Goal: Task Accomplishment & Management: Manage account settings

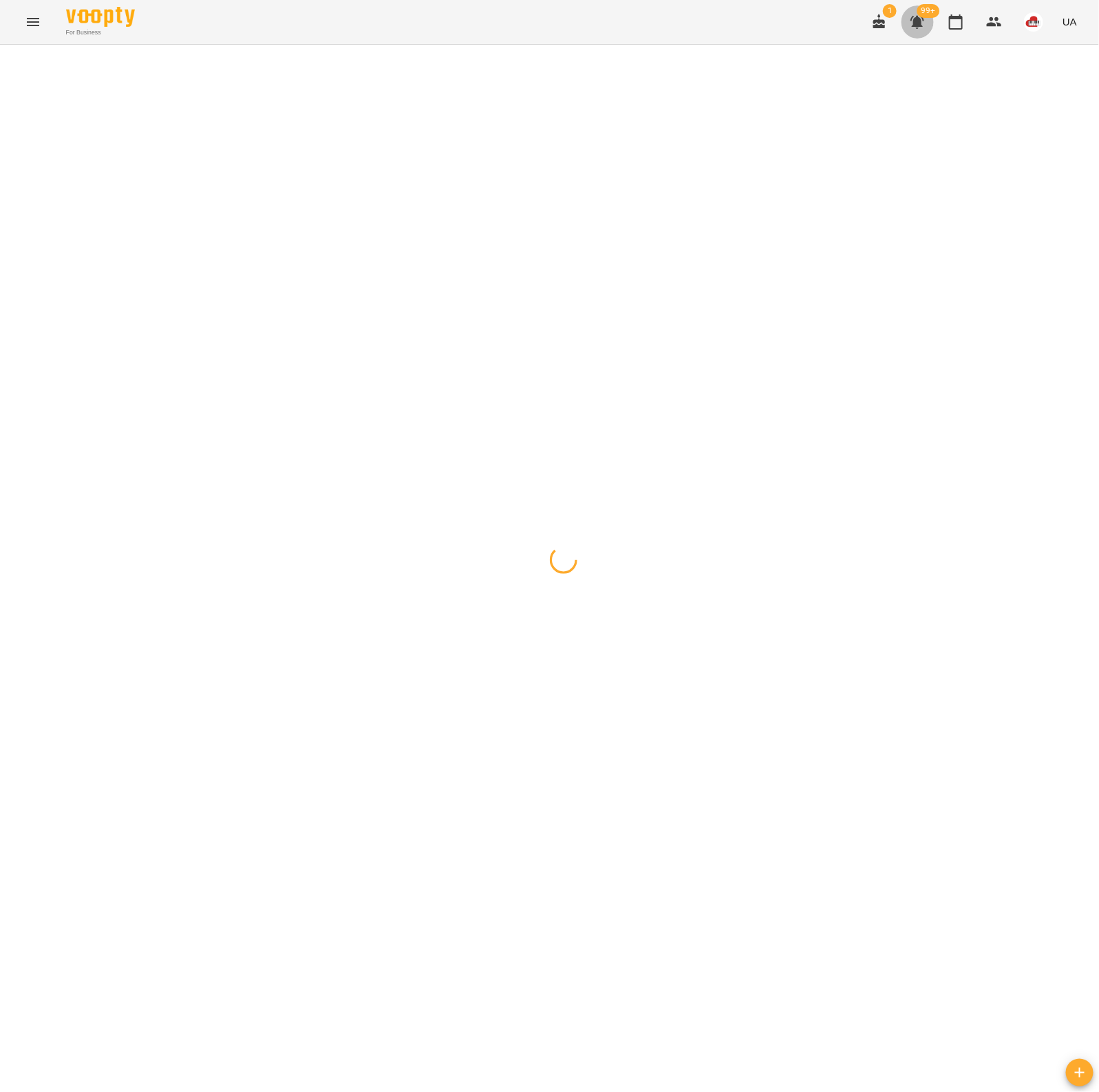
click at [910, 26] on icon "button" at bounding box center [916, 21] width 16 height 16
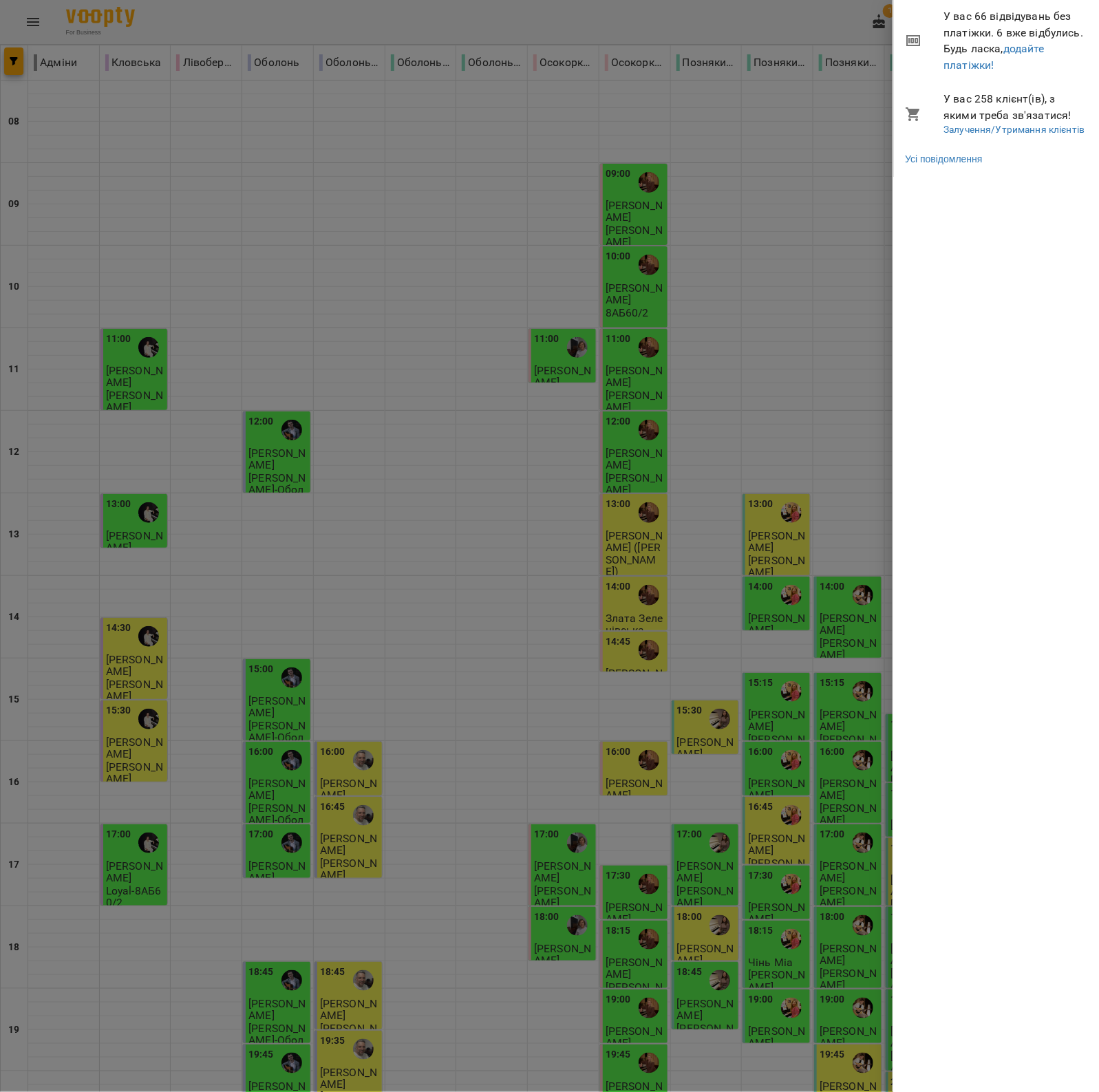
click at [747, 249] on div at bounding box center [550, 546] width 1099 height 1092
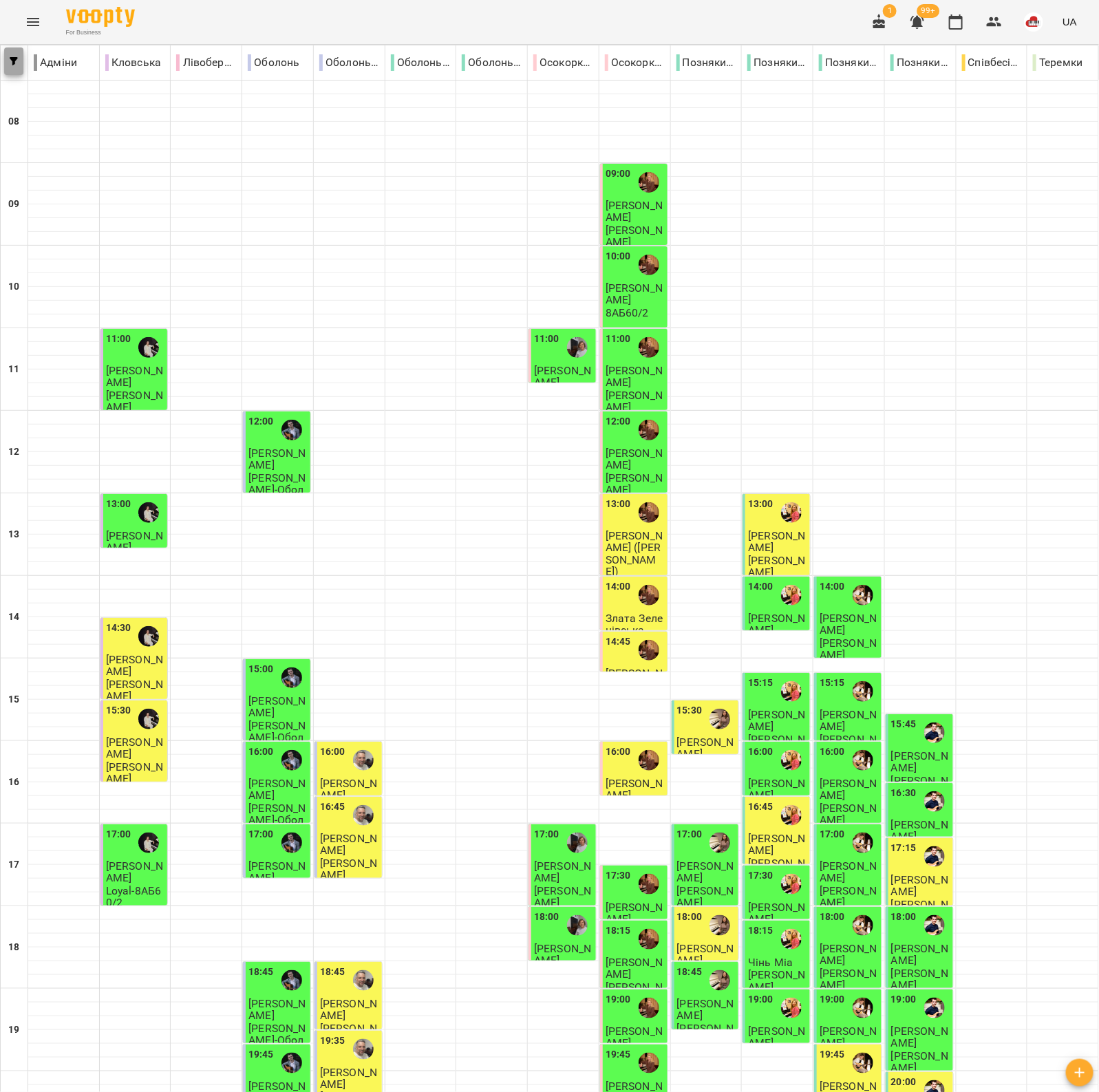
click at [8, 64] on button "button" at bounding box center [14, 62] width 20 height 27
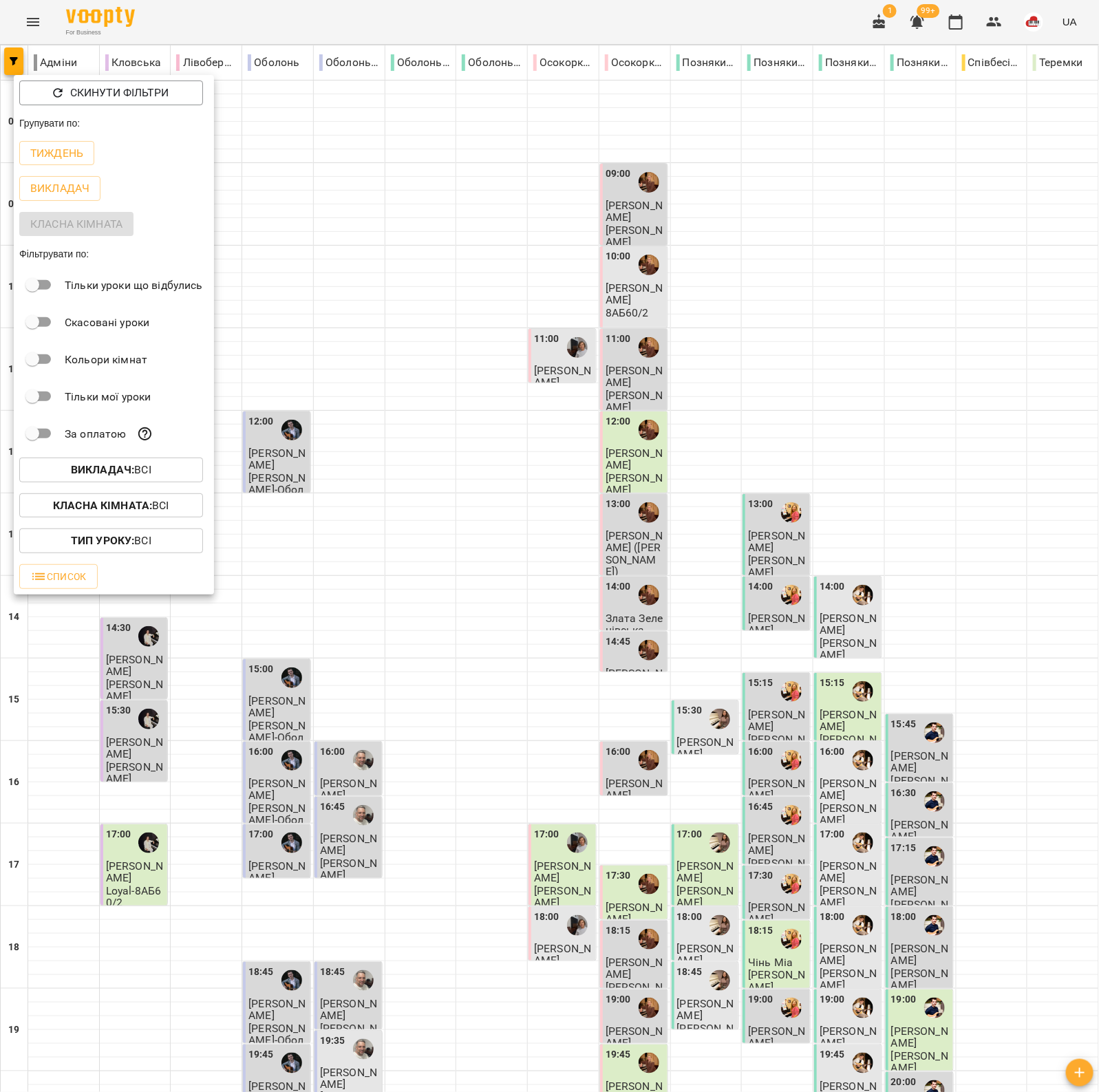
click at [493, 29] on div at bounding box center [550, 546] width 1099 height 1092
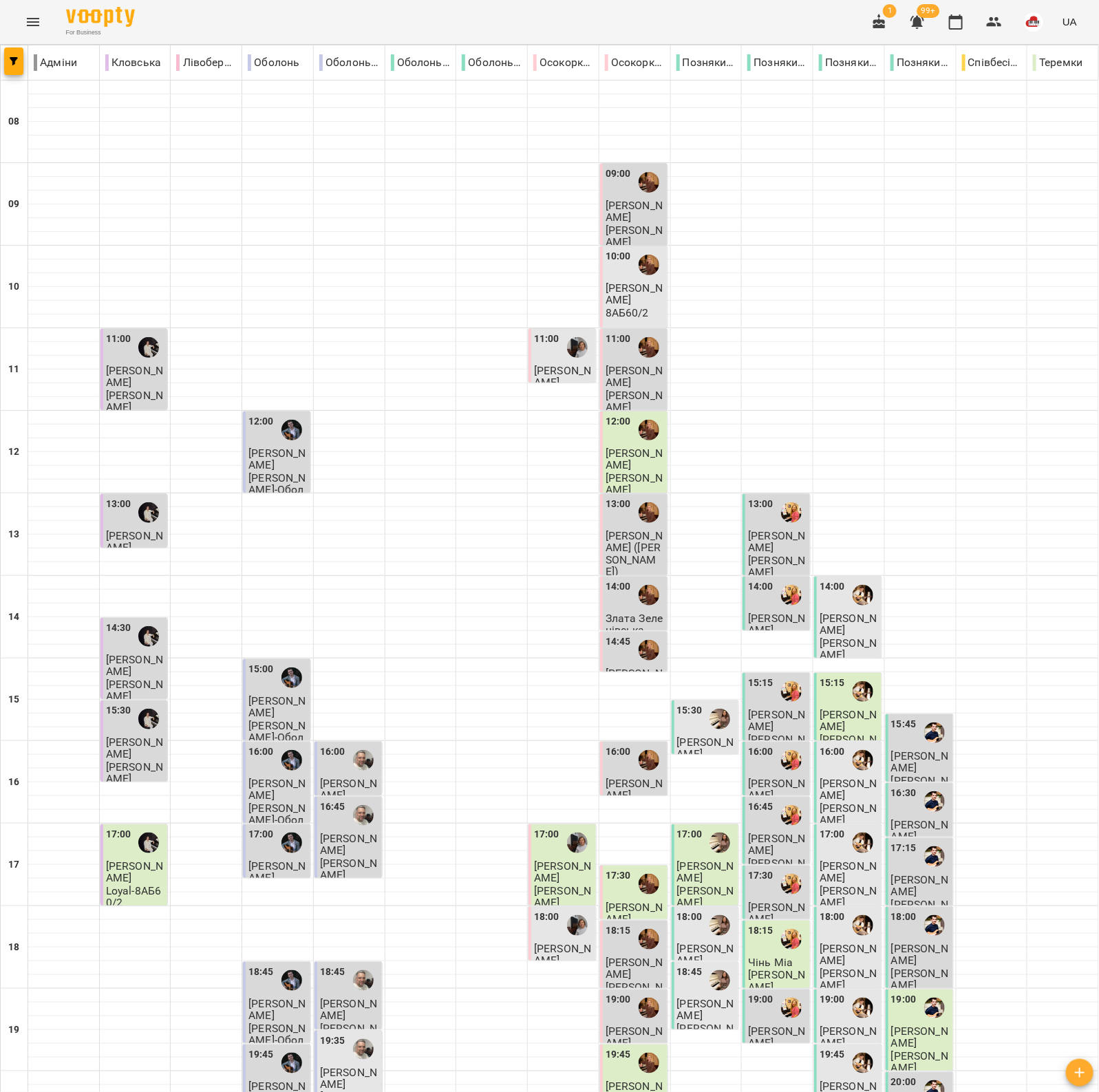
click at [924, 20] on icon "button" at bounding box center [917, 22] width 14 height 13
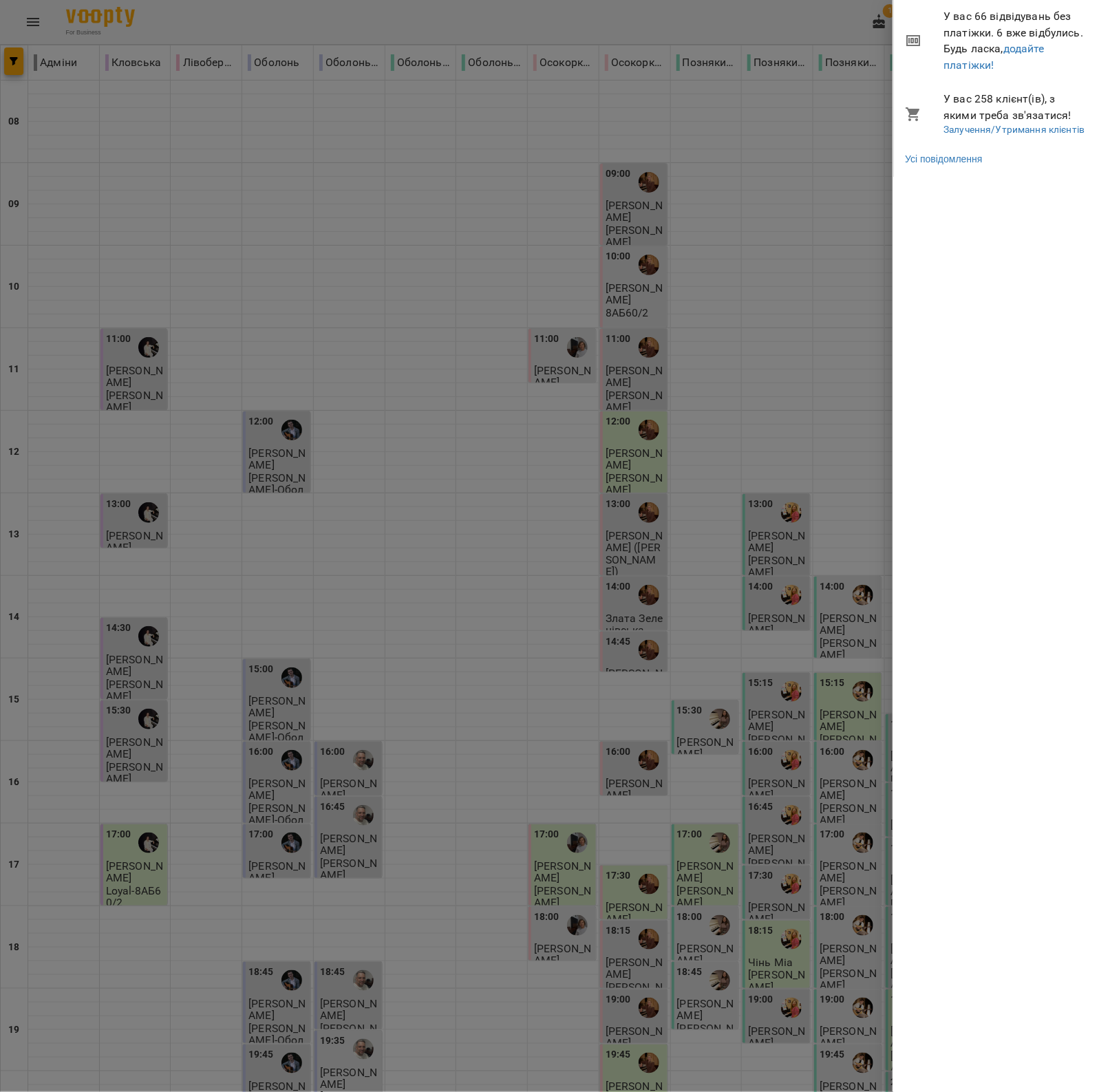
click at [692, 12] on div at bounding box center [550, 546] width 1099 height 1092
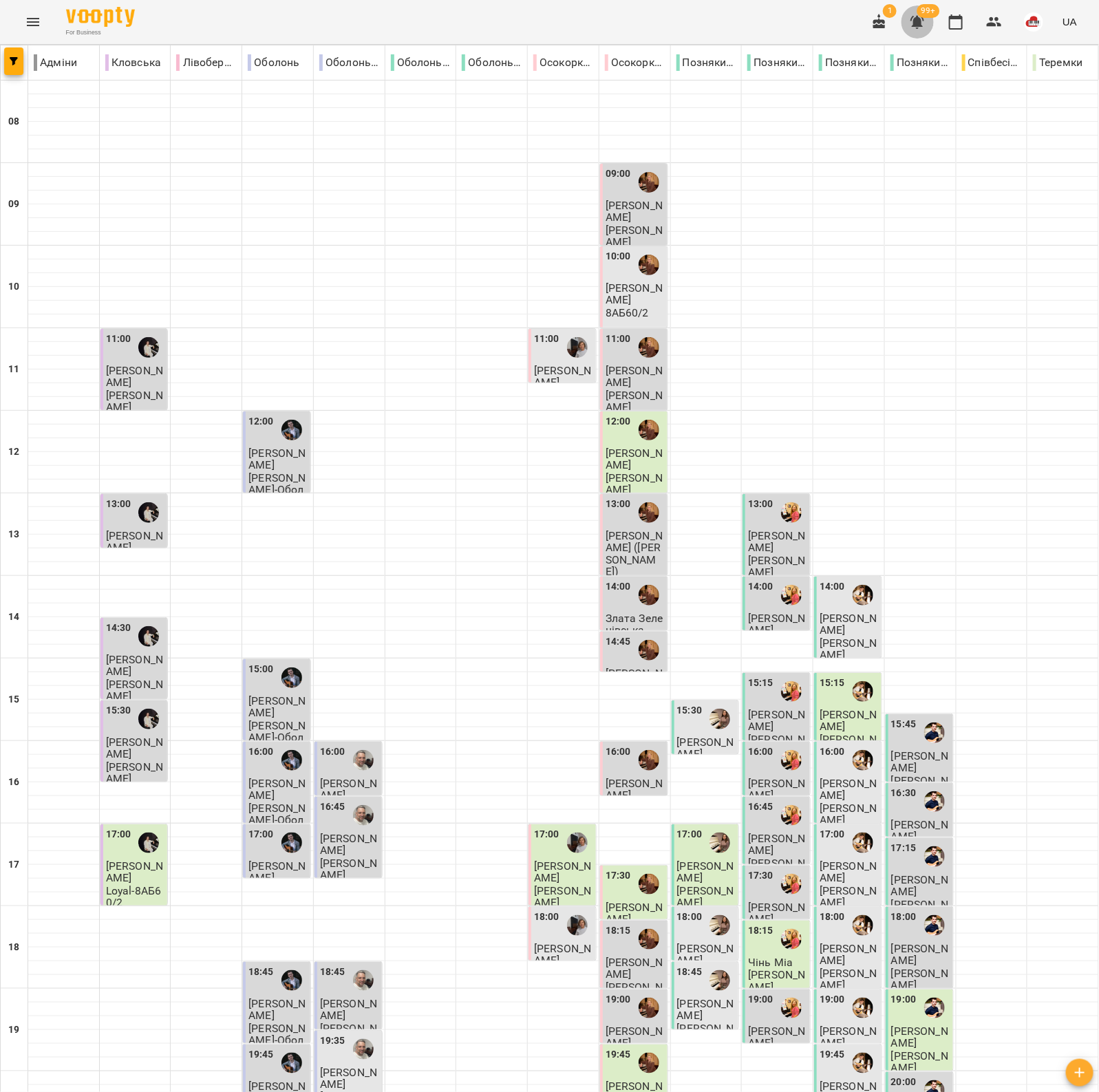
click at [917, 22] on icon "button" at bounding box center [917, 22] width 14 height 13
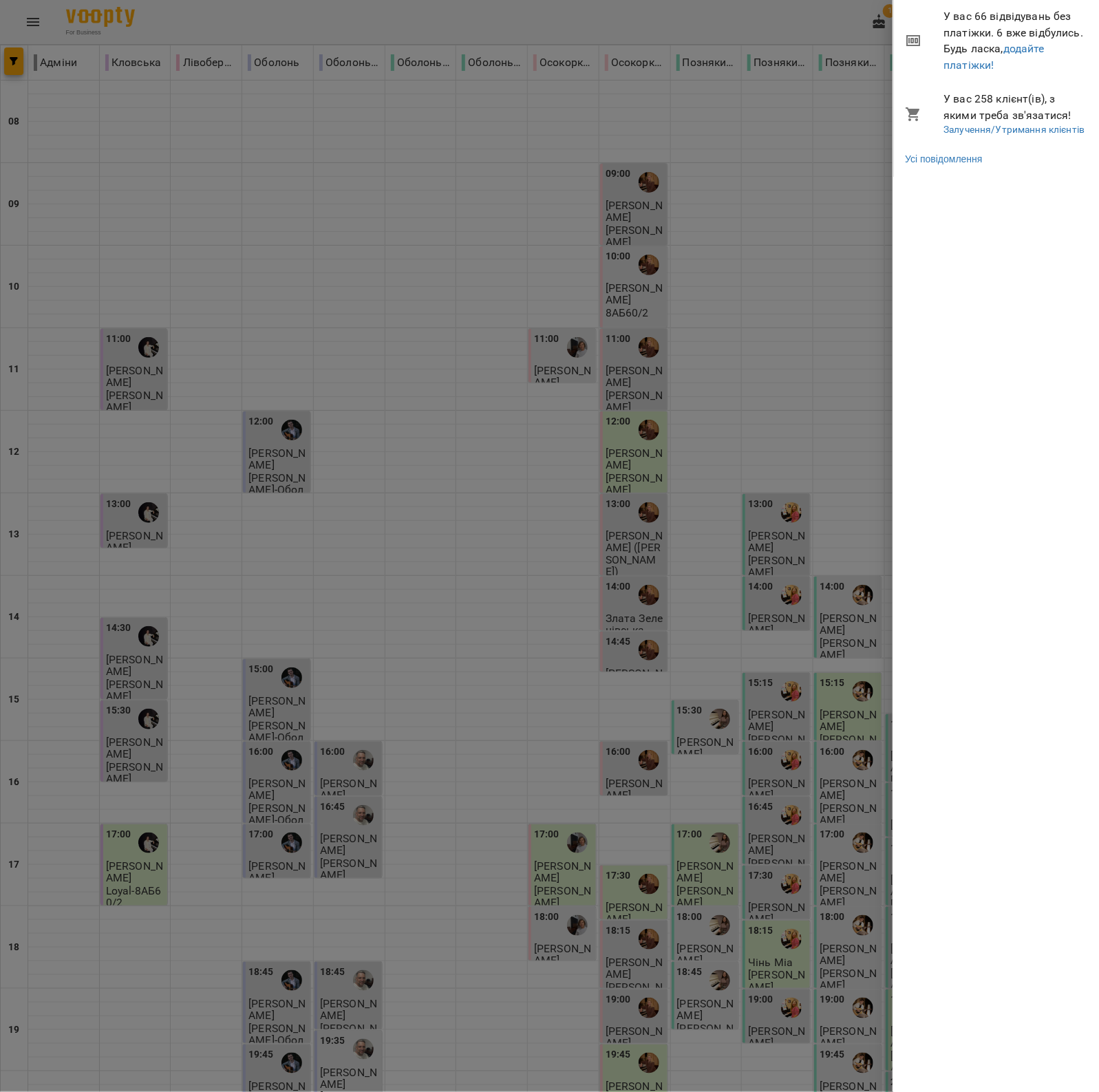
click at [812, 185] on div at bounding box center [550, 546] width 1099 height 1092
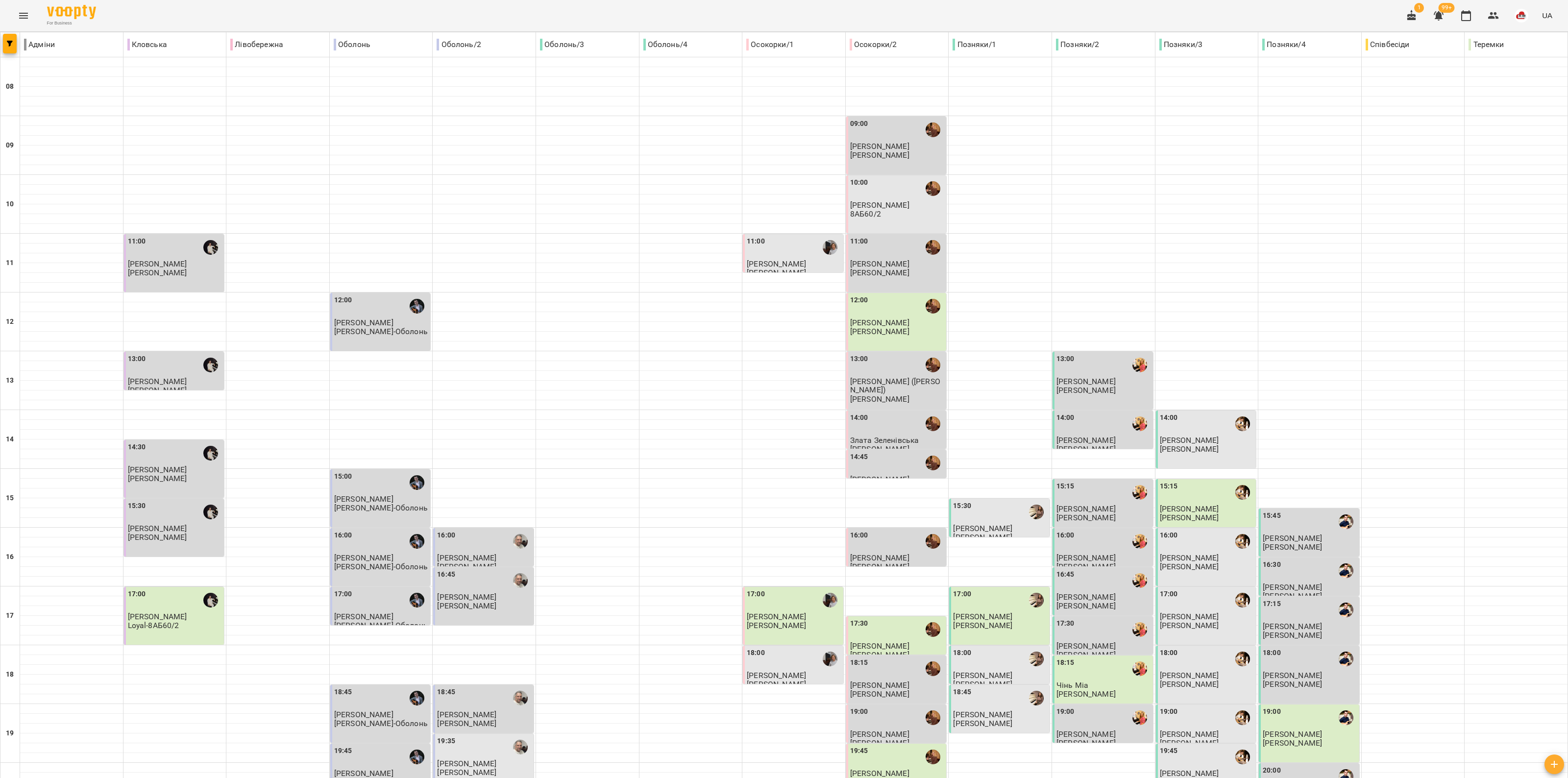
click at [782, 14] on icon "button" at bounding box center [1438, 15] width 12 height 12
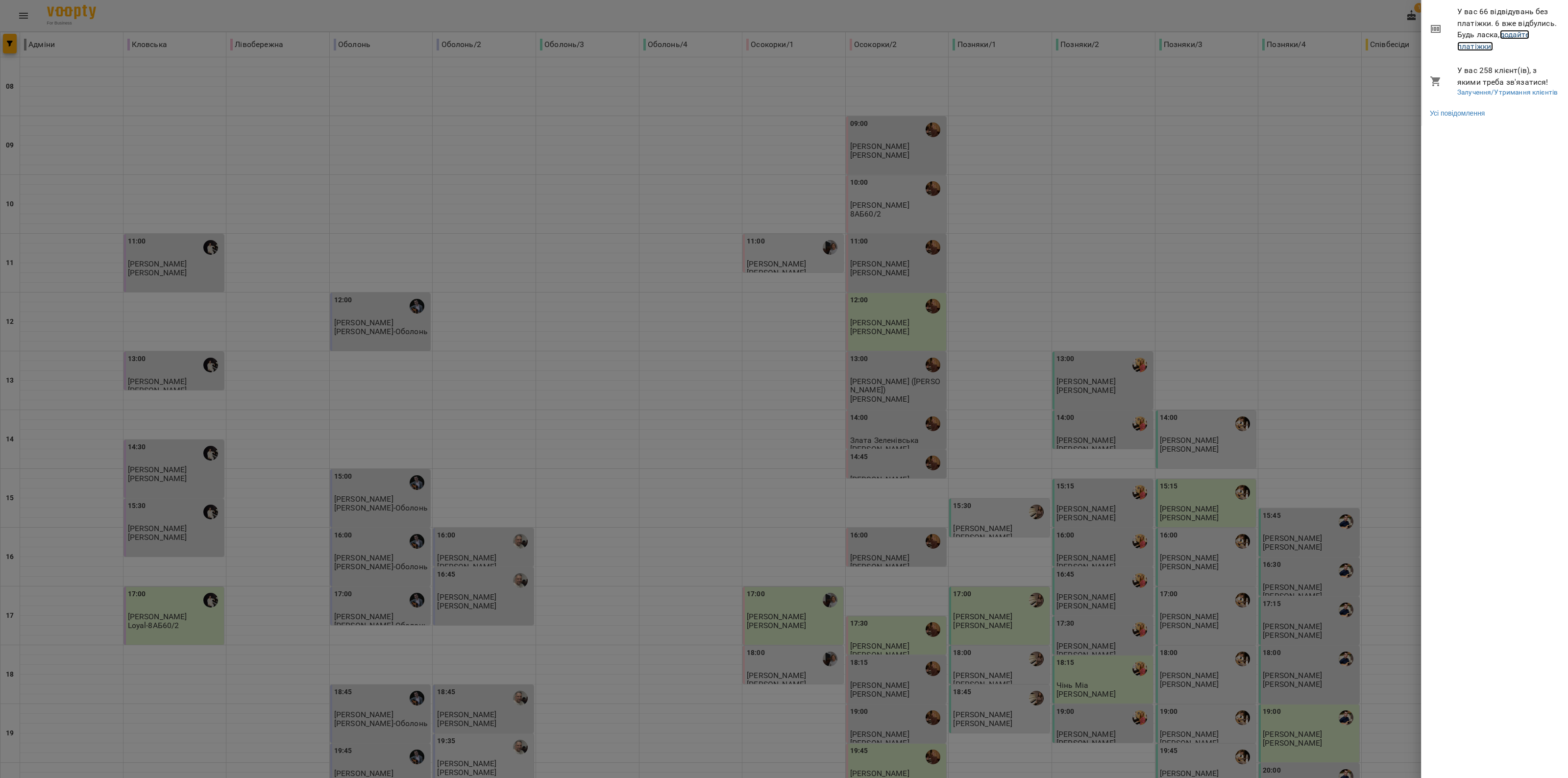
click at [782, 43] on link "додайте платіжки!" at bounding box center [1493, 40] width 72 height 21
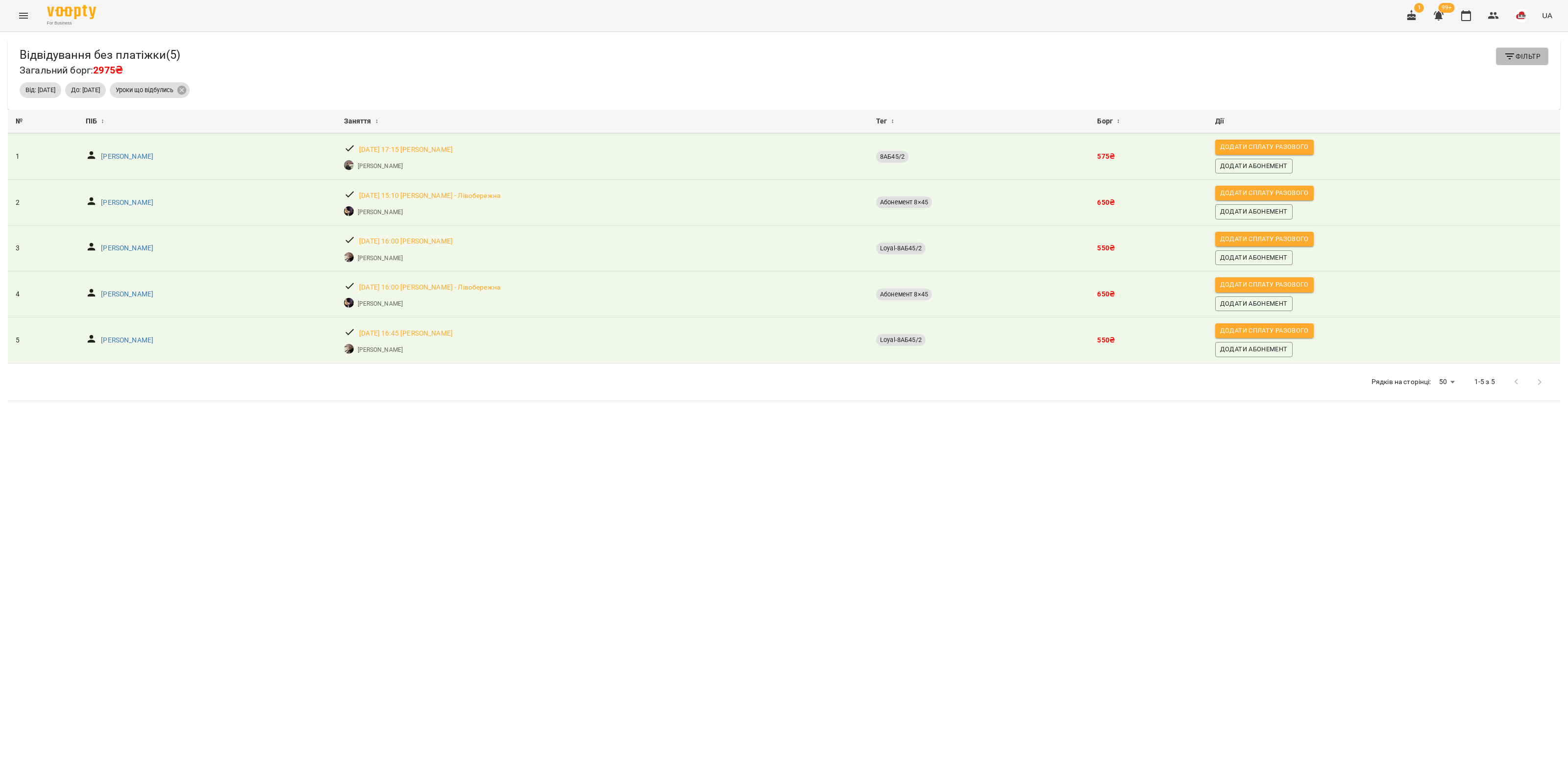
click at [782, 51] on button "Фільтр" at bounding box center [1522, 56] width 52 height 18
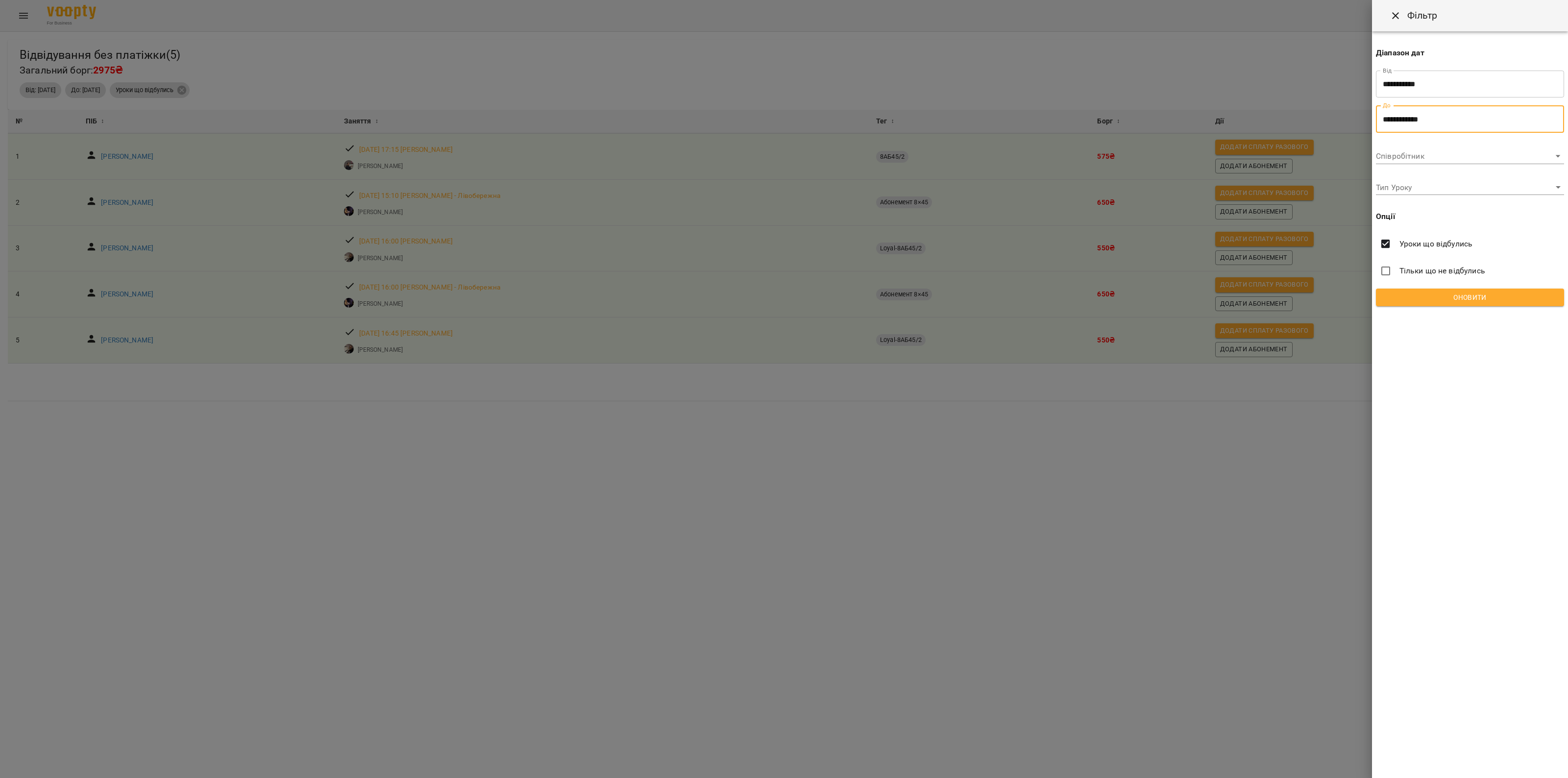
click at [782, 125] on input "**********" at bounding box center [1469, 119] width 188 height 27
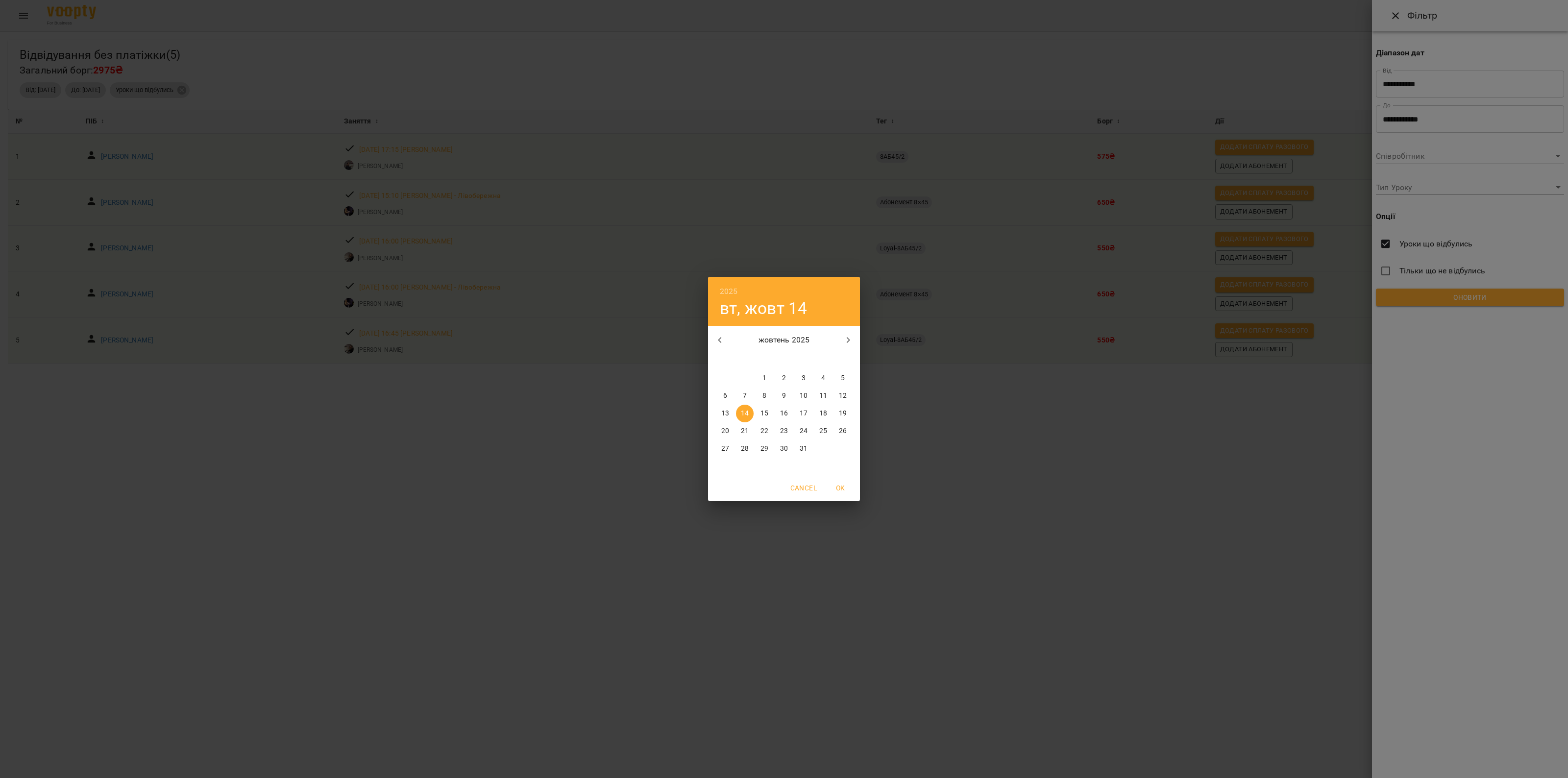
click at [725, 419] on button "13" at bounding box center [725, 413] width 18 height 18
type input "**********"
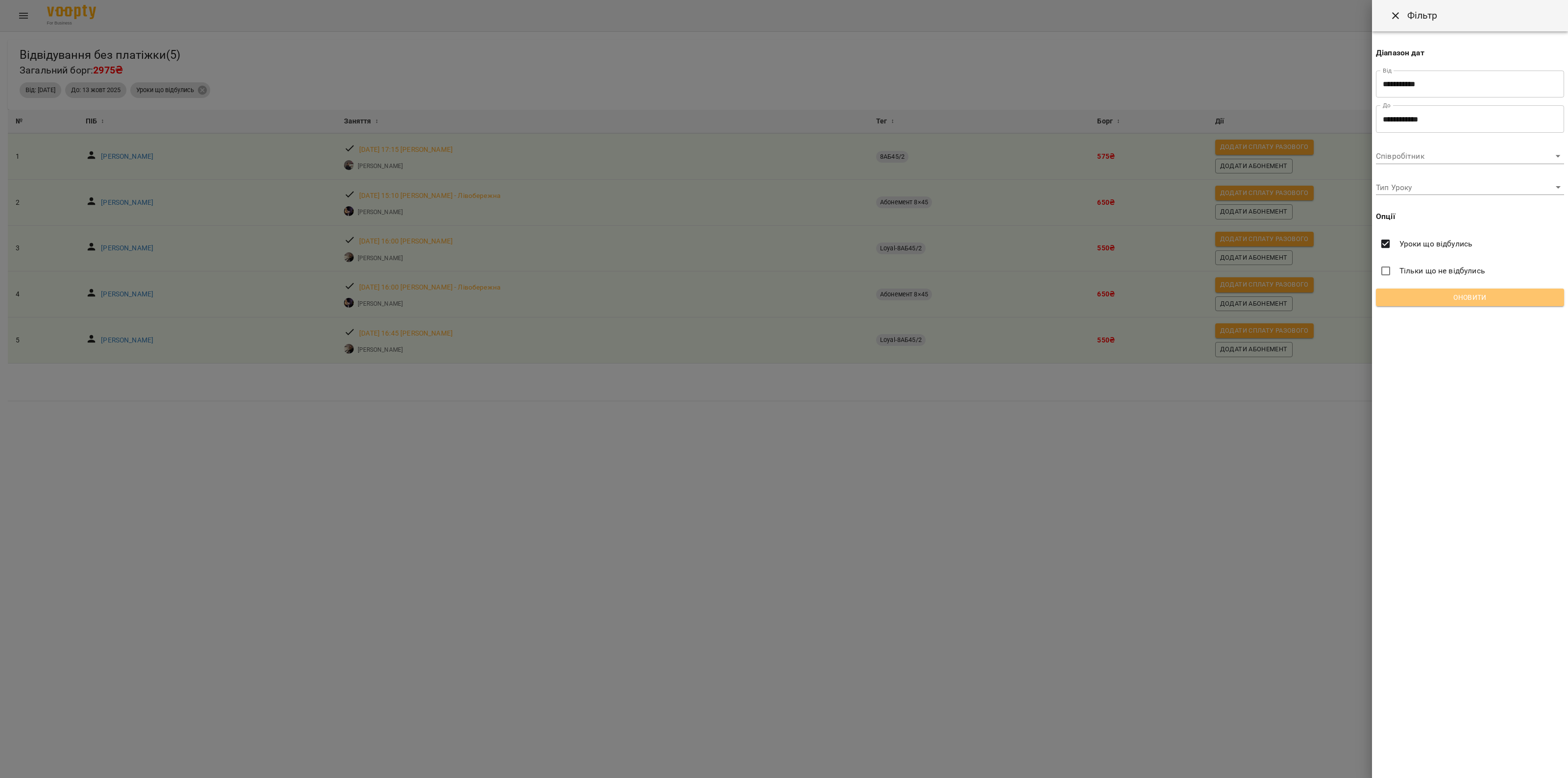
click at [782, 297] on span "Оновити" at bounding box center [1469, 297] width 172 height 12
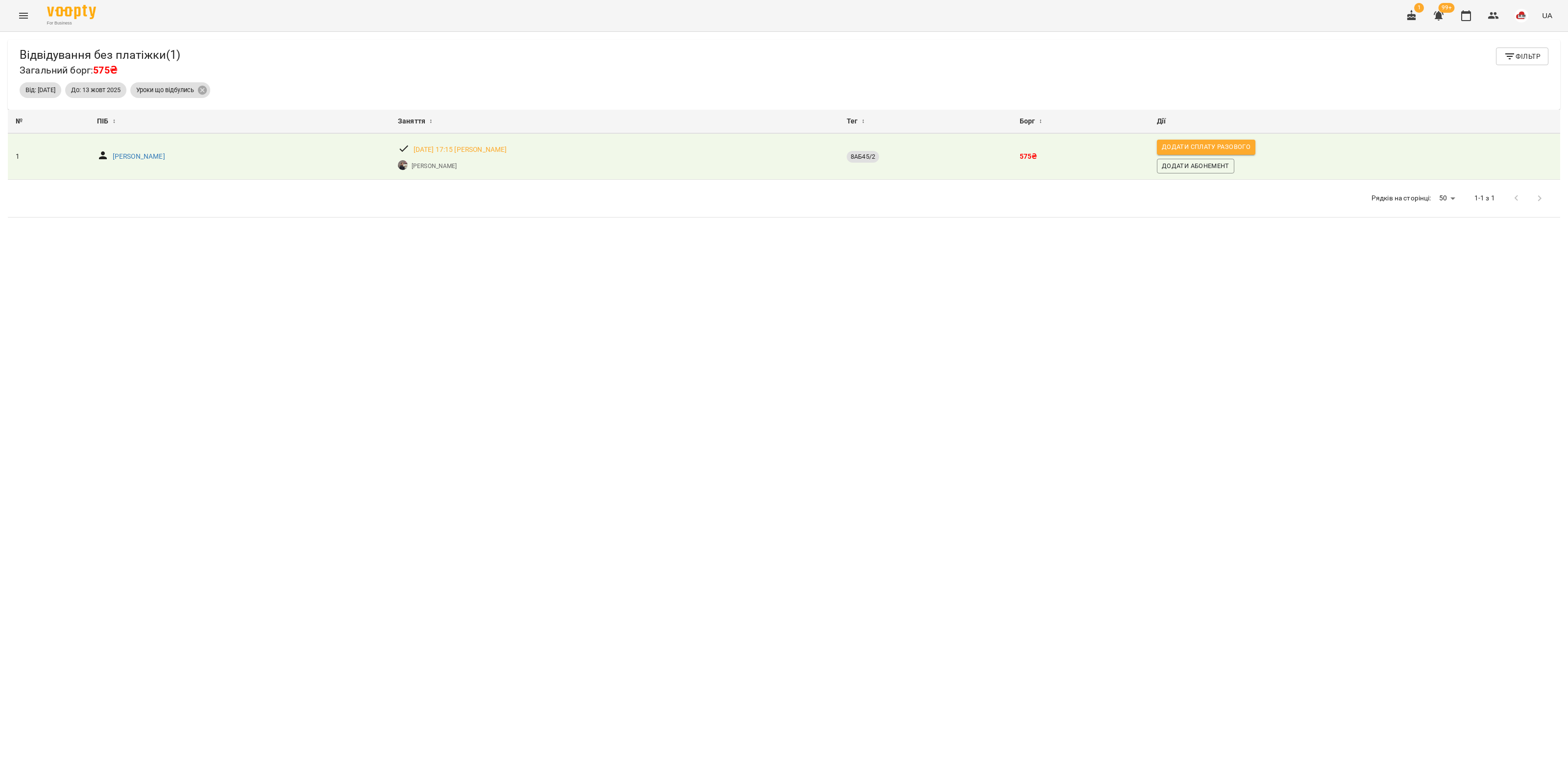
click at [469, 275] on div "№ ПІБ ↕ Заняття ↕ Тег ↕ Борг ↕ Дії № 1 ПІБ ↕ Хижова Марія Заняття ↕ пт, 10 жовт…" at bounding box center [784, 455] width 1552 height 692
click at [117, 157] on p "[PERSON_NAME]" at bounding box center [139, 157] width 52 height 10
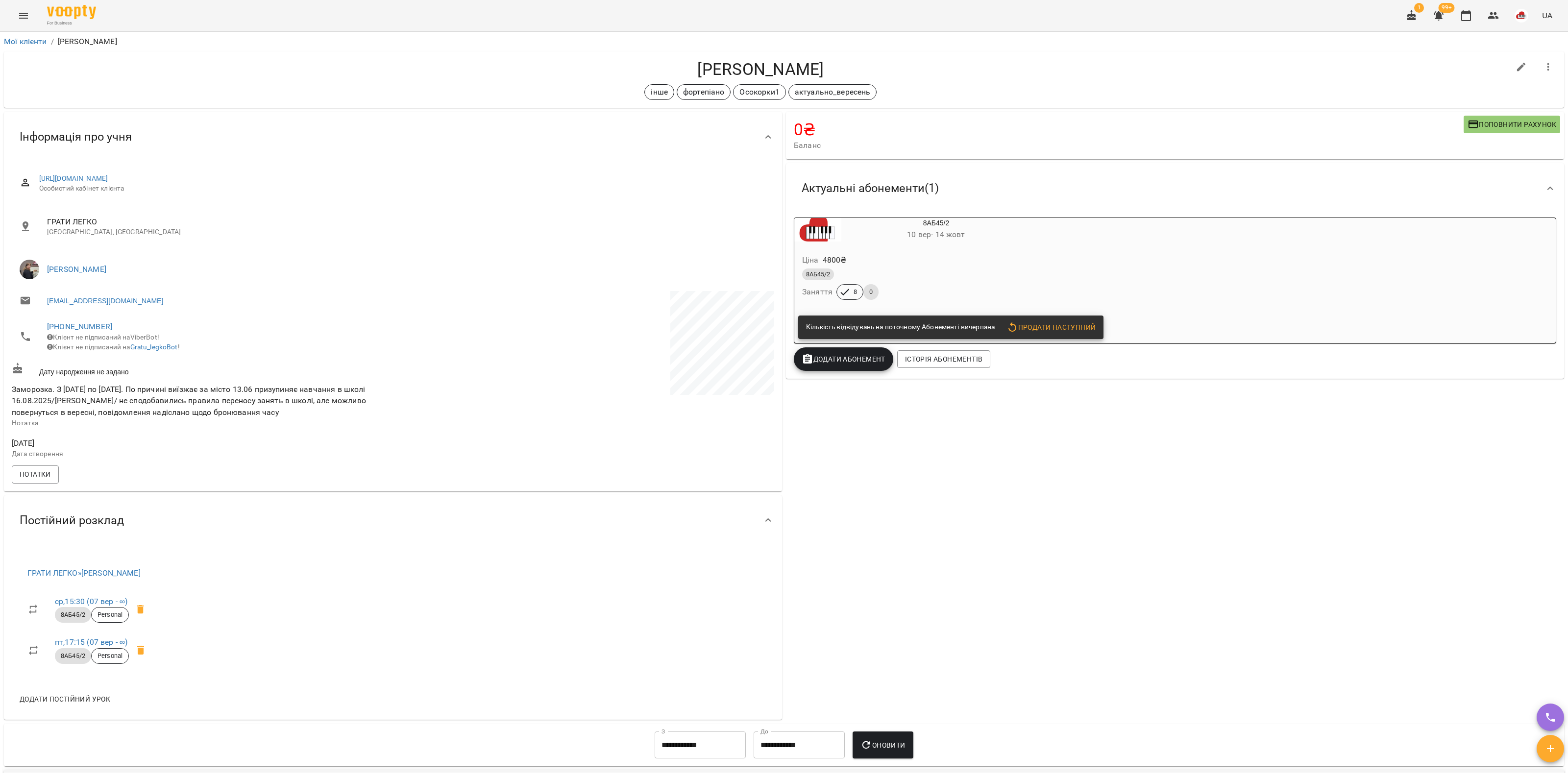
click at [782, 74] on button "button" at bounding box center [1521, 67] width 24 height 24
select select "**"
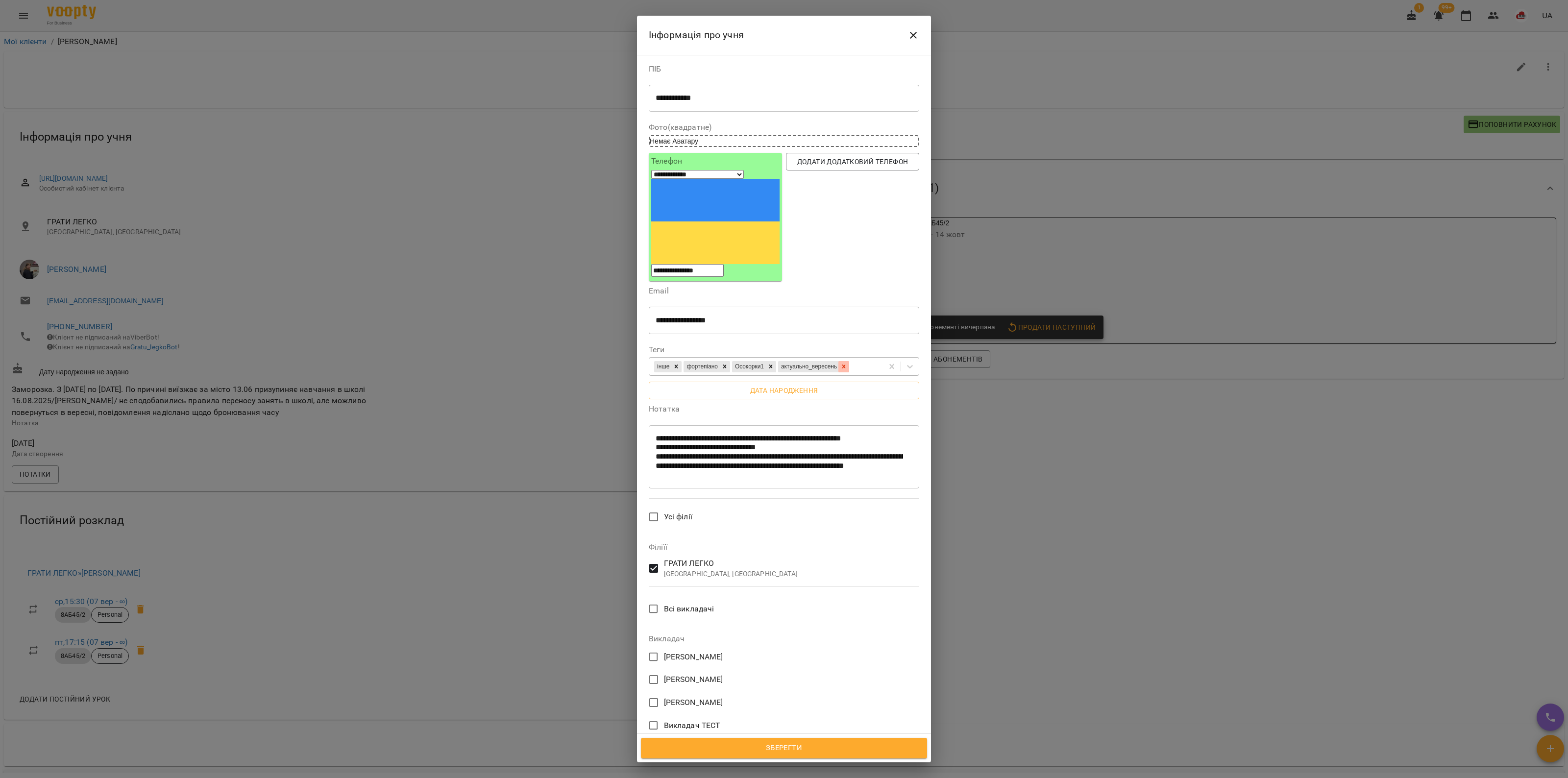
click at [782, 363] on icon at bounding box center [844, 366] width 7 height 7
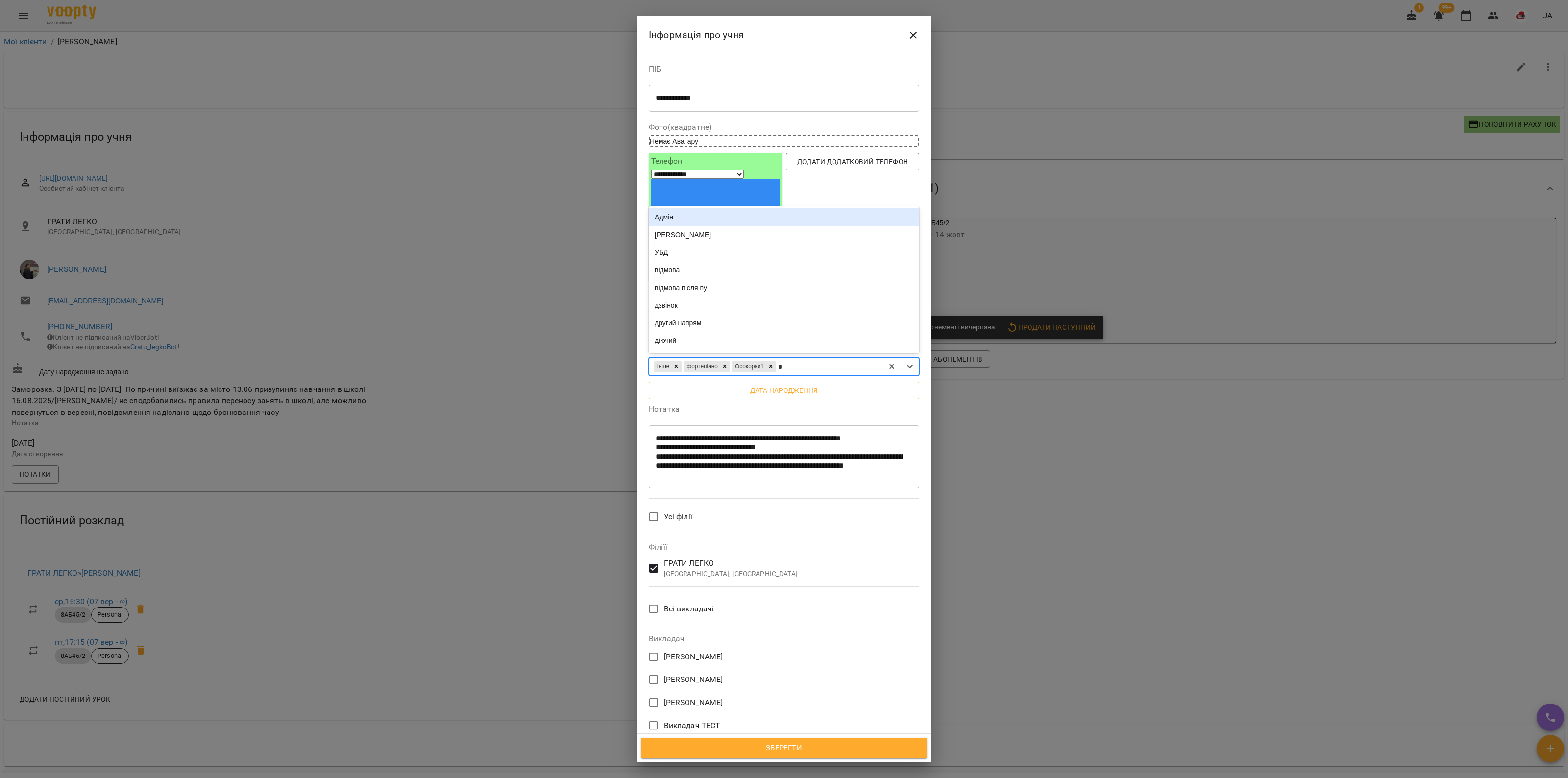
type input "**"
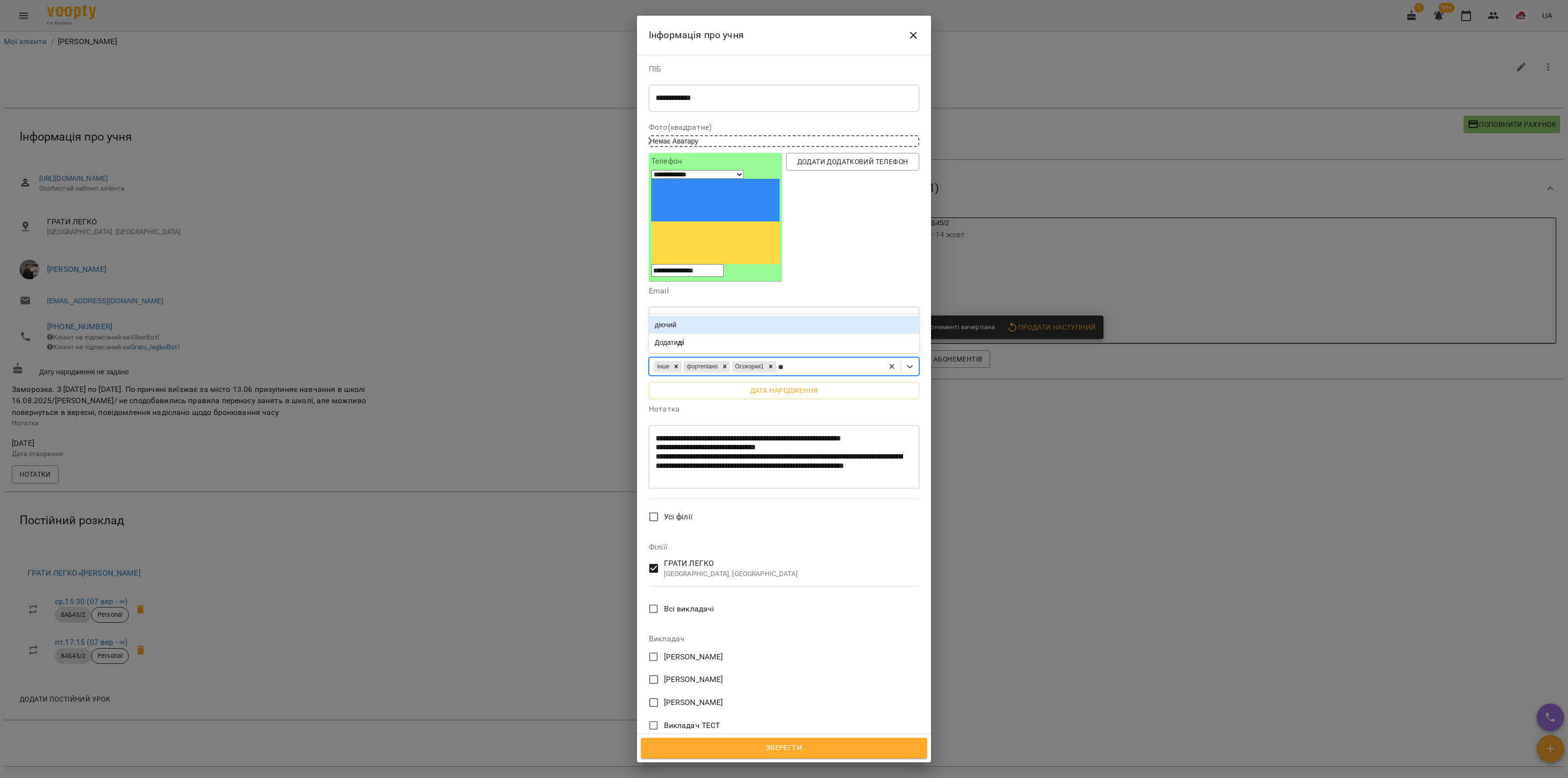
click at [767, 316] on div "діючий" at bounding box center [784, 324] width 270 height 18
click at [757, 748] on span "Зберегти" at bounding box center [784, 748] width 265 height 13
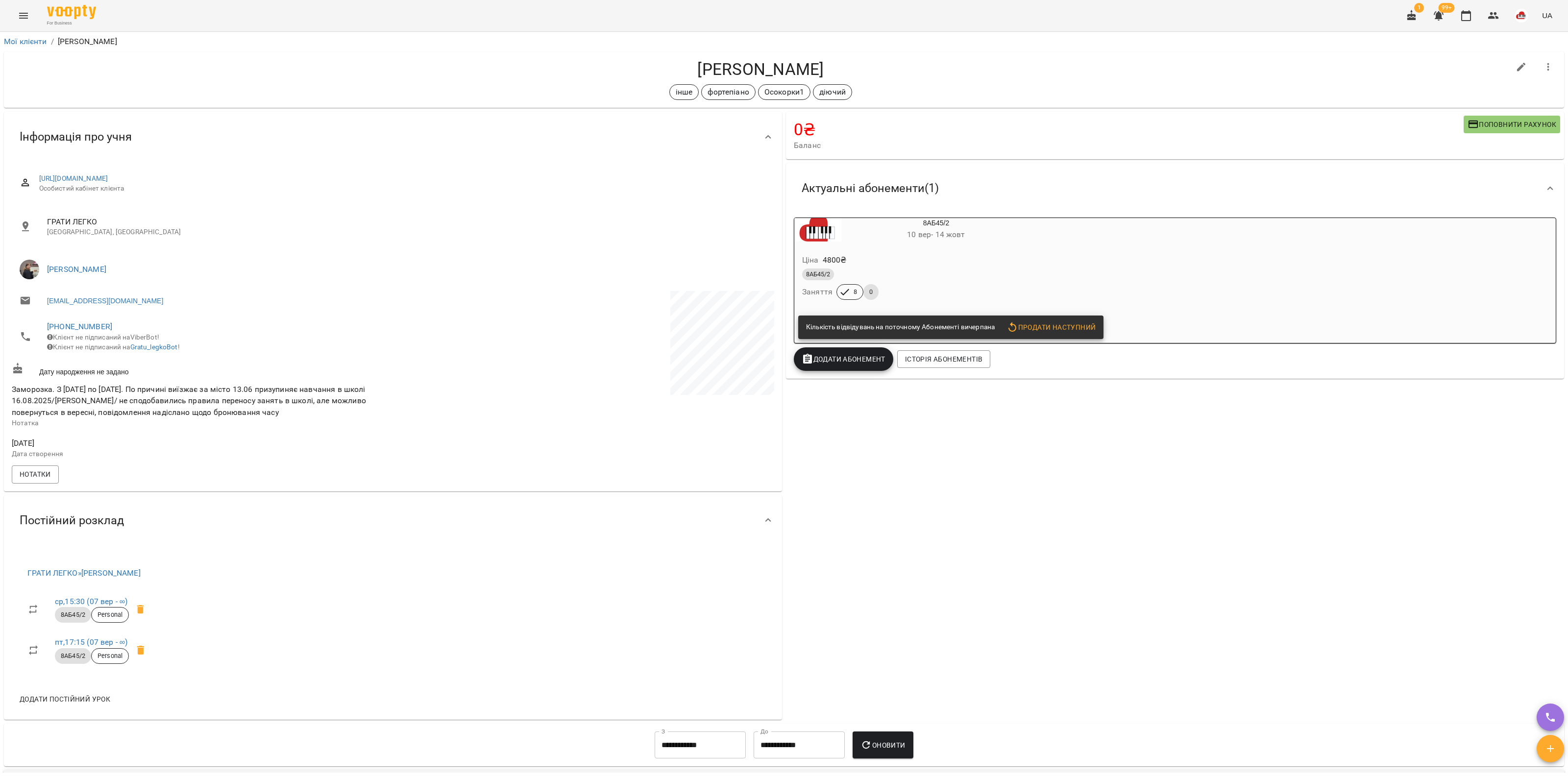
click at [327, 19] on div "For Business 1 99+ UA" at bounding box center [784, 16] width 1568 height 32
click at [98, 326] on link "[PHONE_NUMBER]" at bounding box center [79, 326] width 65 height 9
click at [119, 365] on img at bounding box center [119, 363] width 15 height 15
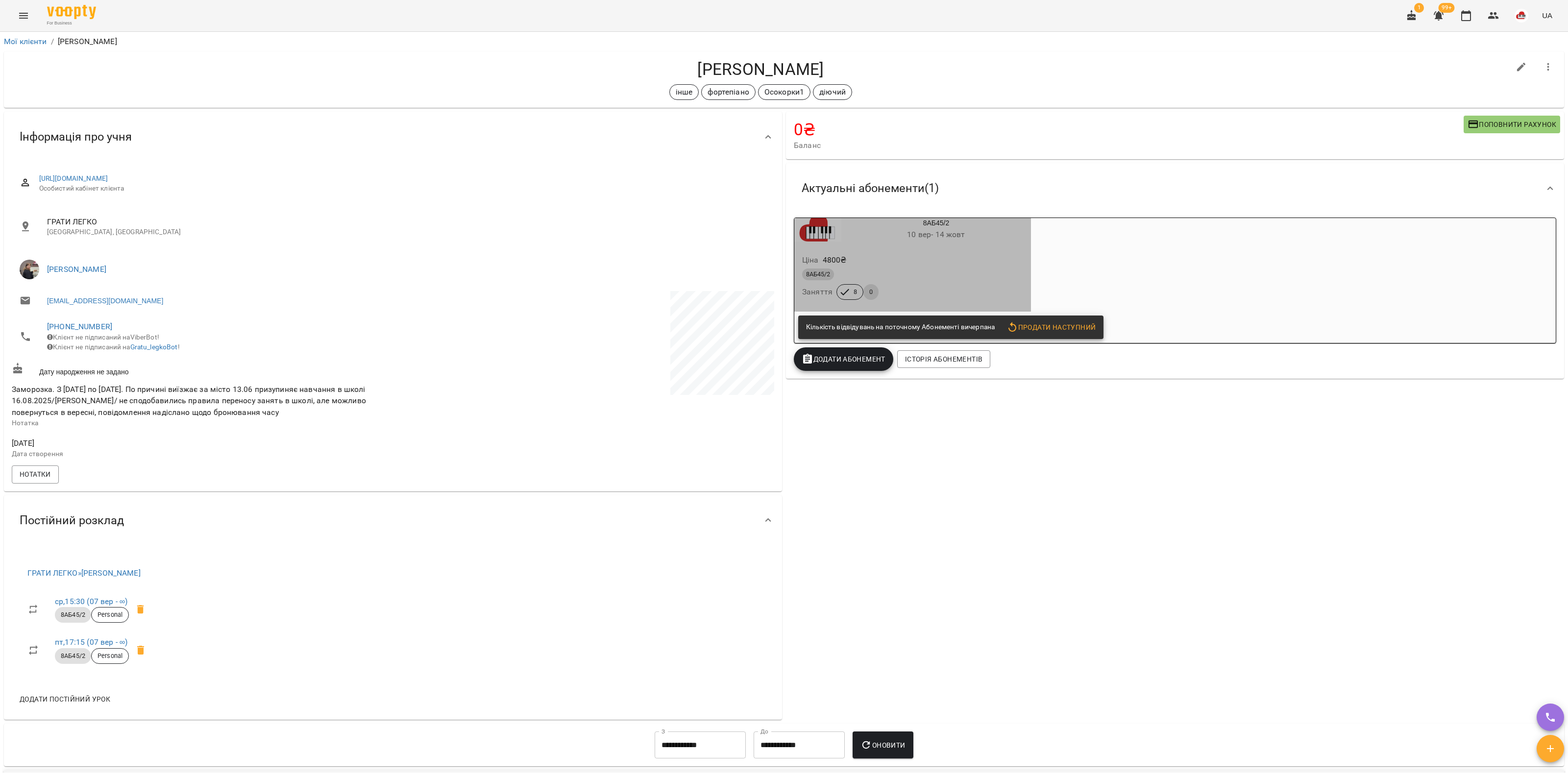
click at [882, 276] on div "8АБ45/2" at bounding box center [912, 274] width 221 height 12
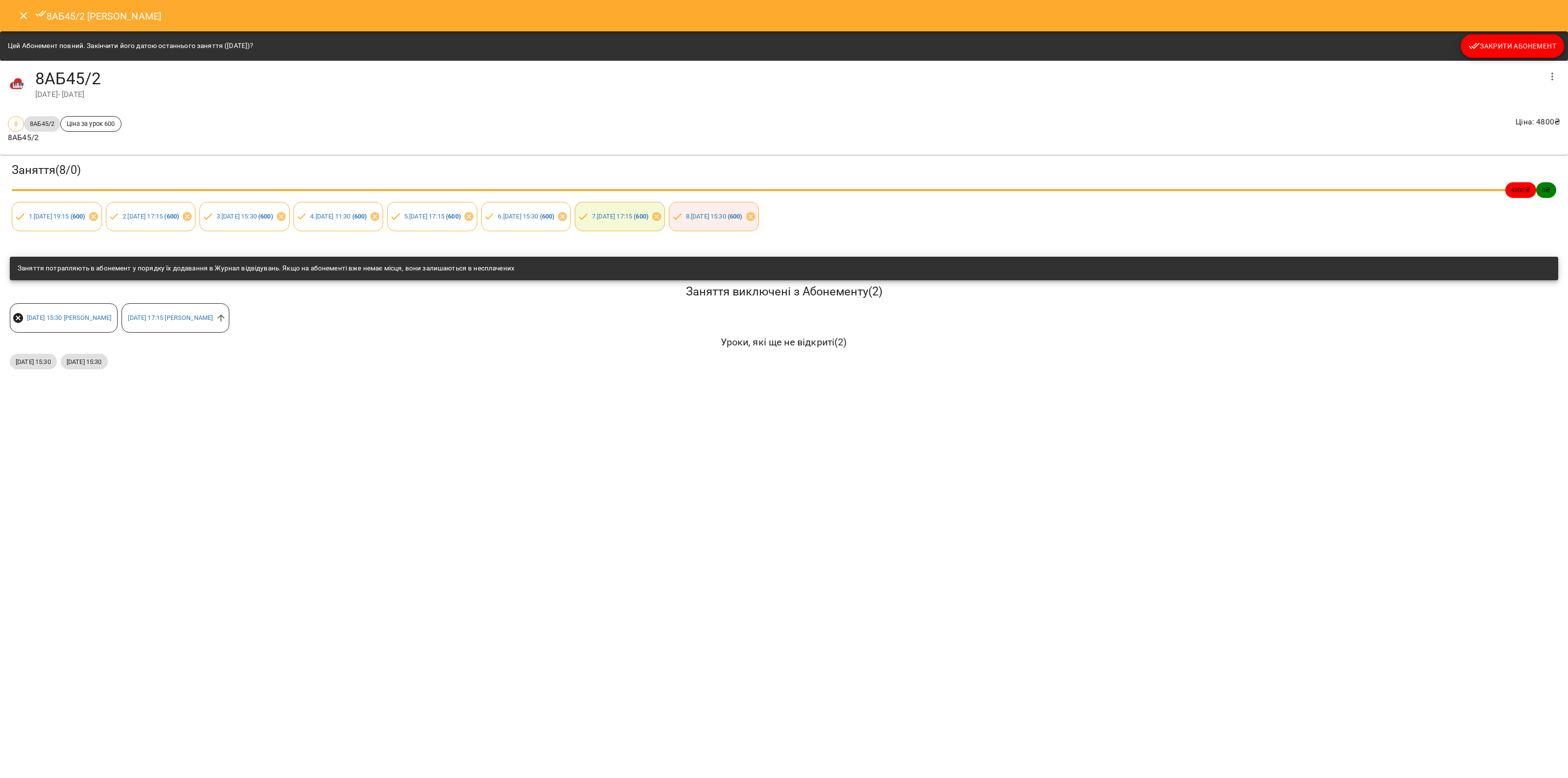
click at [1497, 59] on div "Цей Абонемент повний. Закінчити його датою останнього заняття ([DATE])? Закрити…" at bounding box center [784, 46] width 1568 height 29
click at [1500, 49] on span "Закрити Абонемент" at bounding box center [1513, 46] width 88 height 12
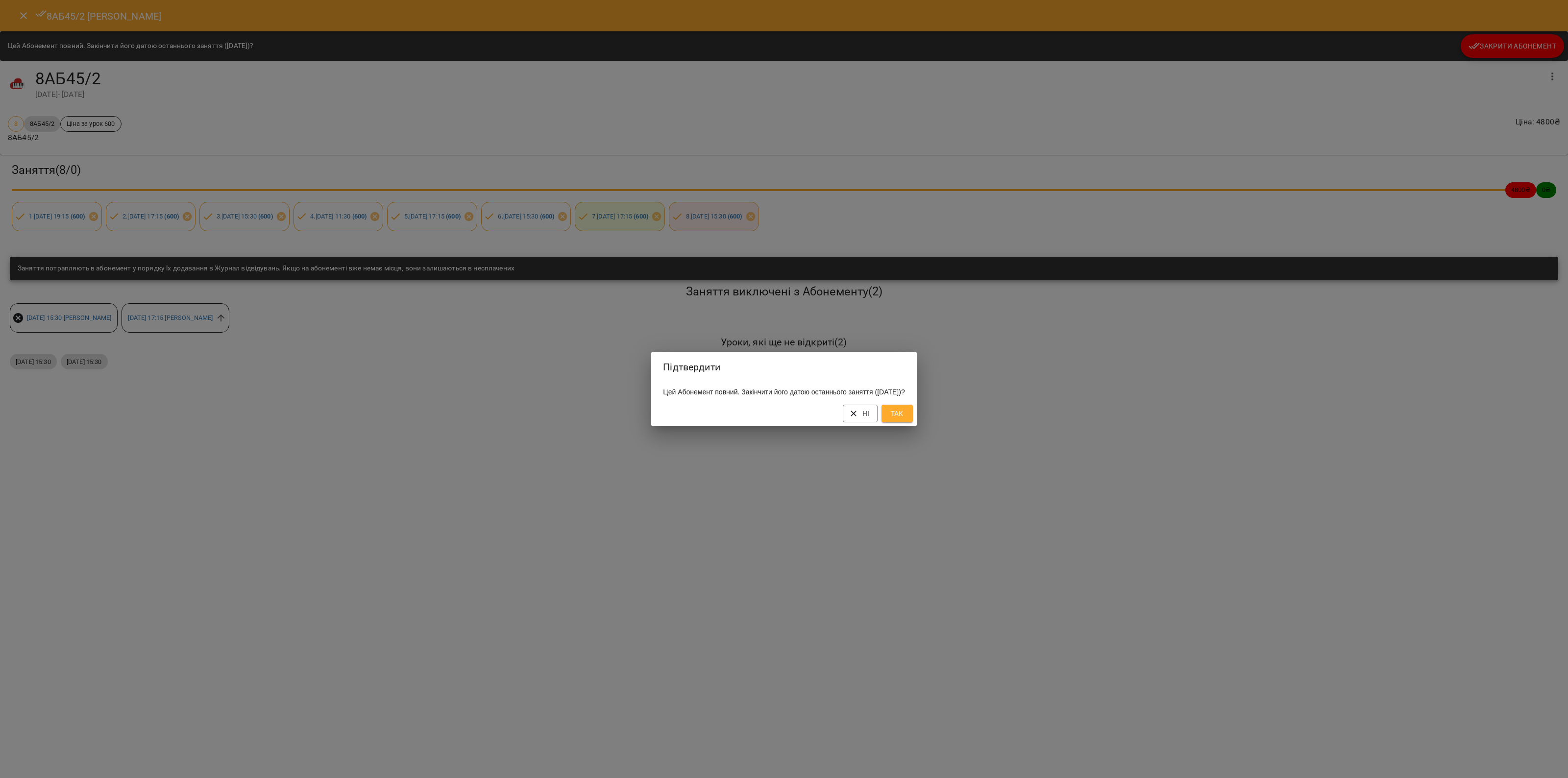
click at [905, 417] on span "Так" at bounding box center [897, 413] width 16 height 12
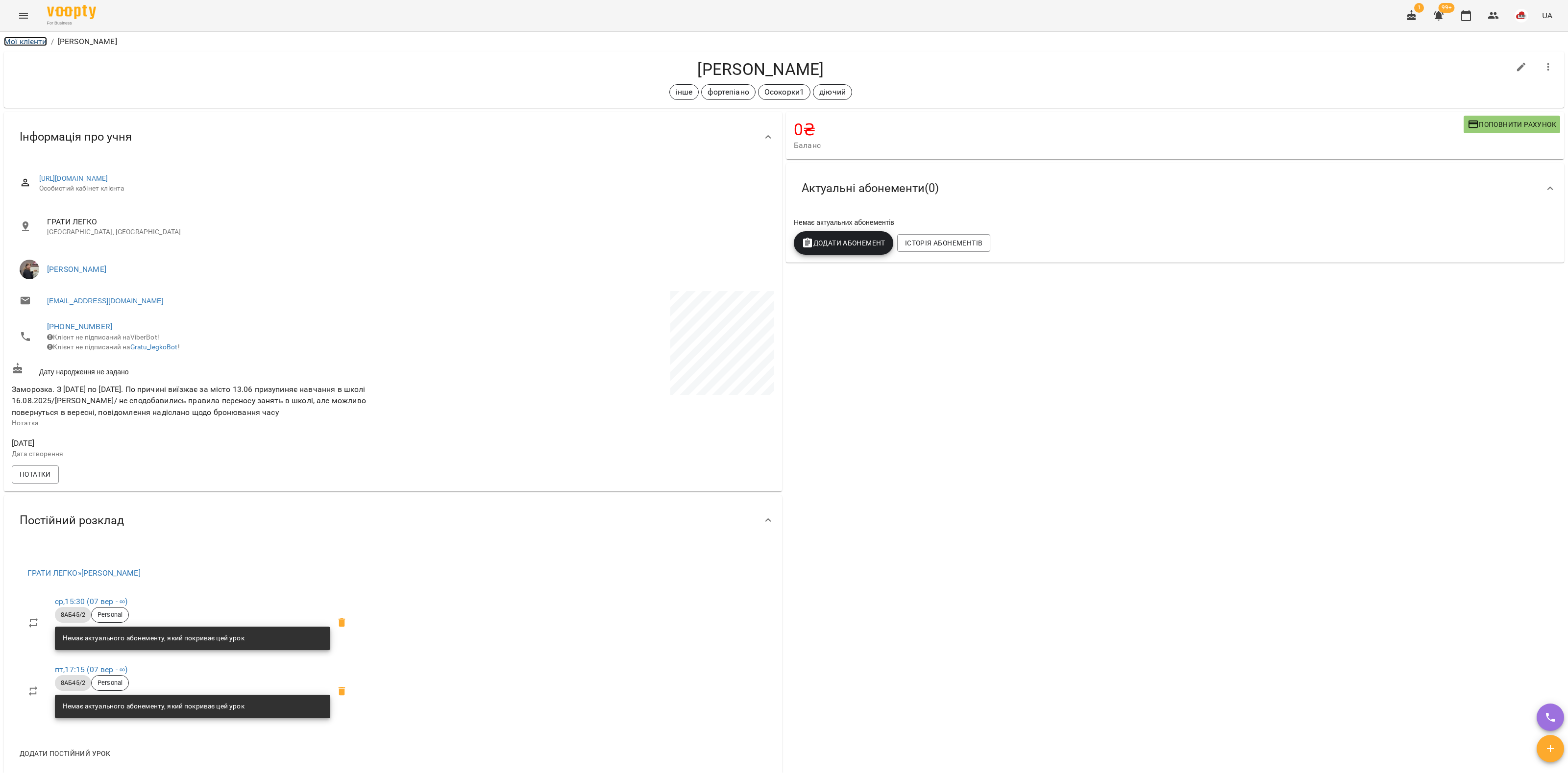
click at [44, 38] on link "Мої клієнти" at bounding box center [25, 41] width 43 height 9
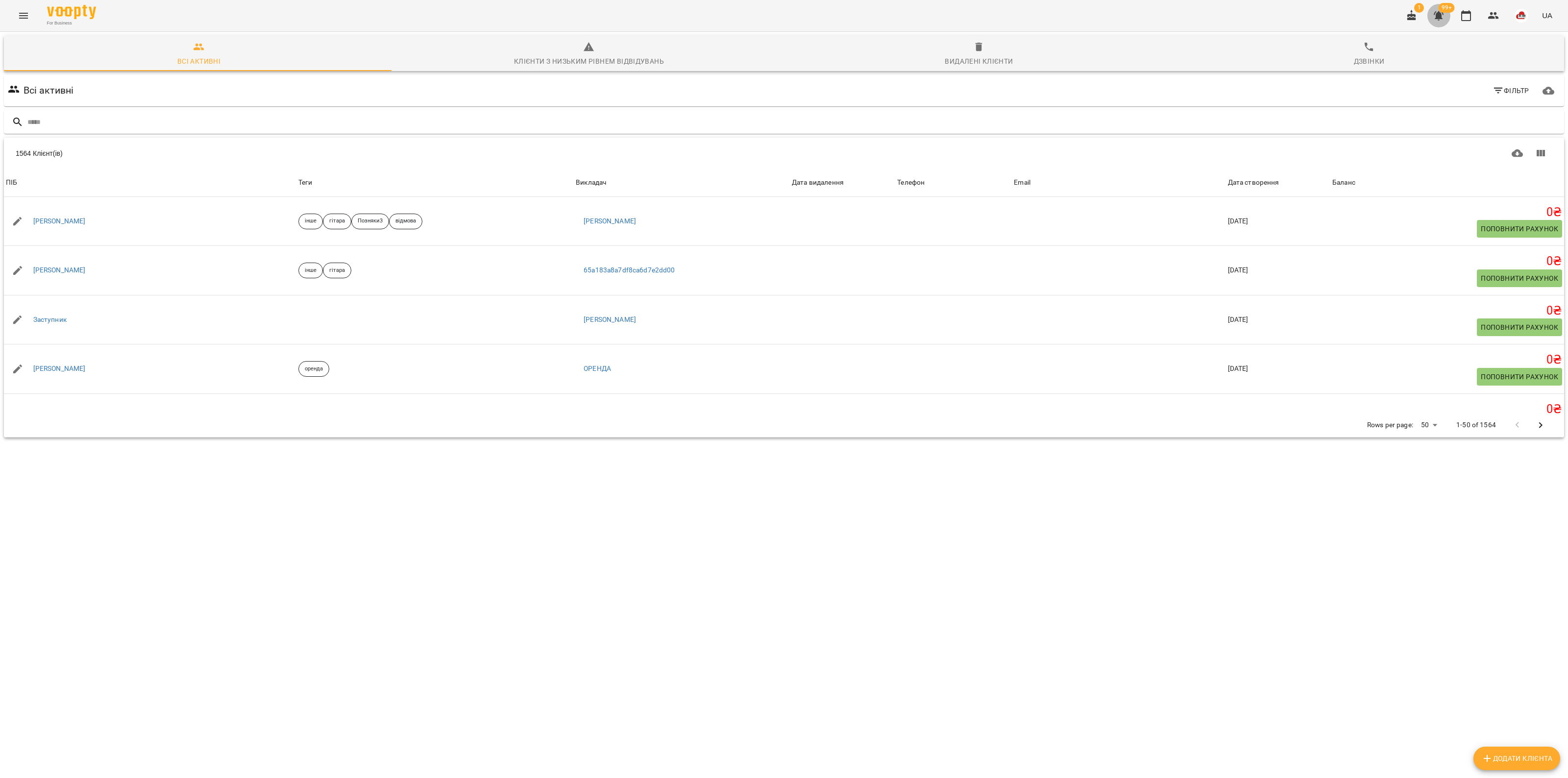
click at [1434, 12] on icon "button" at bounding box center [1438, 15] width 12 height 12
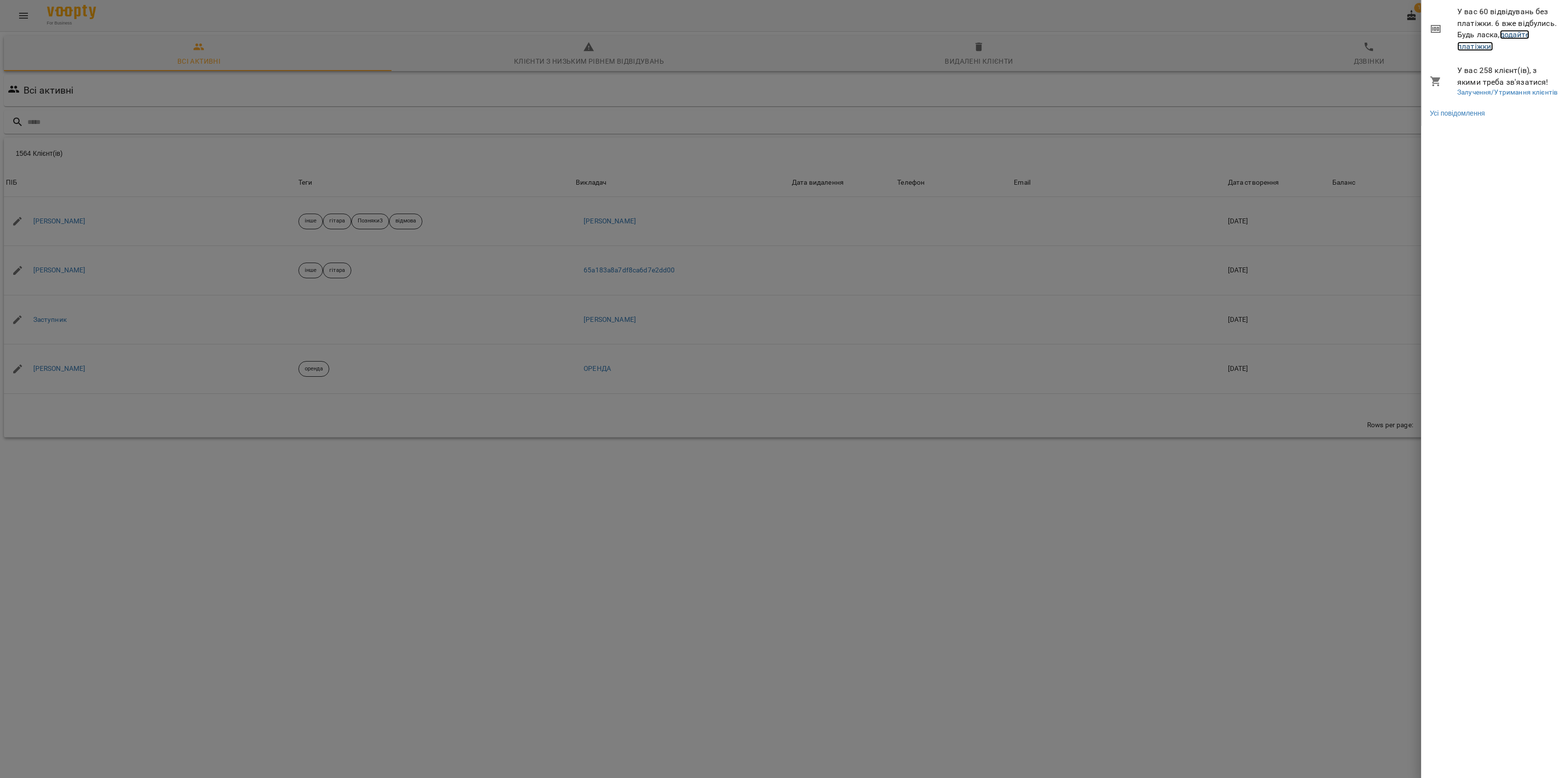
click at [1477, 44] on link "додайте платіжки!" at bounding box center [1493, 40] width 72 height 21
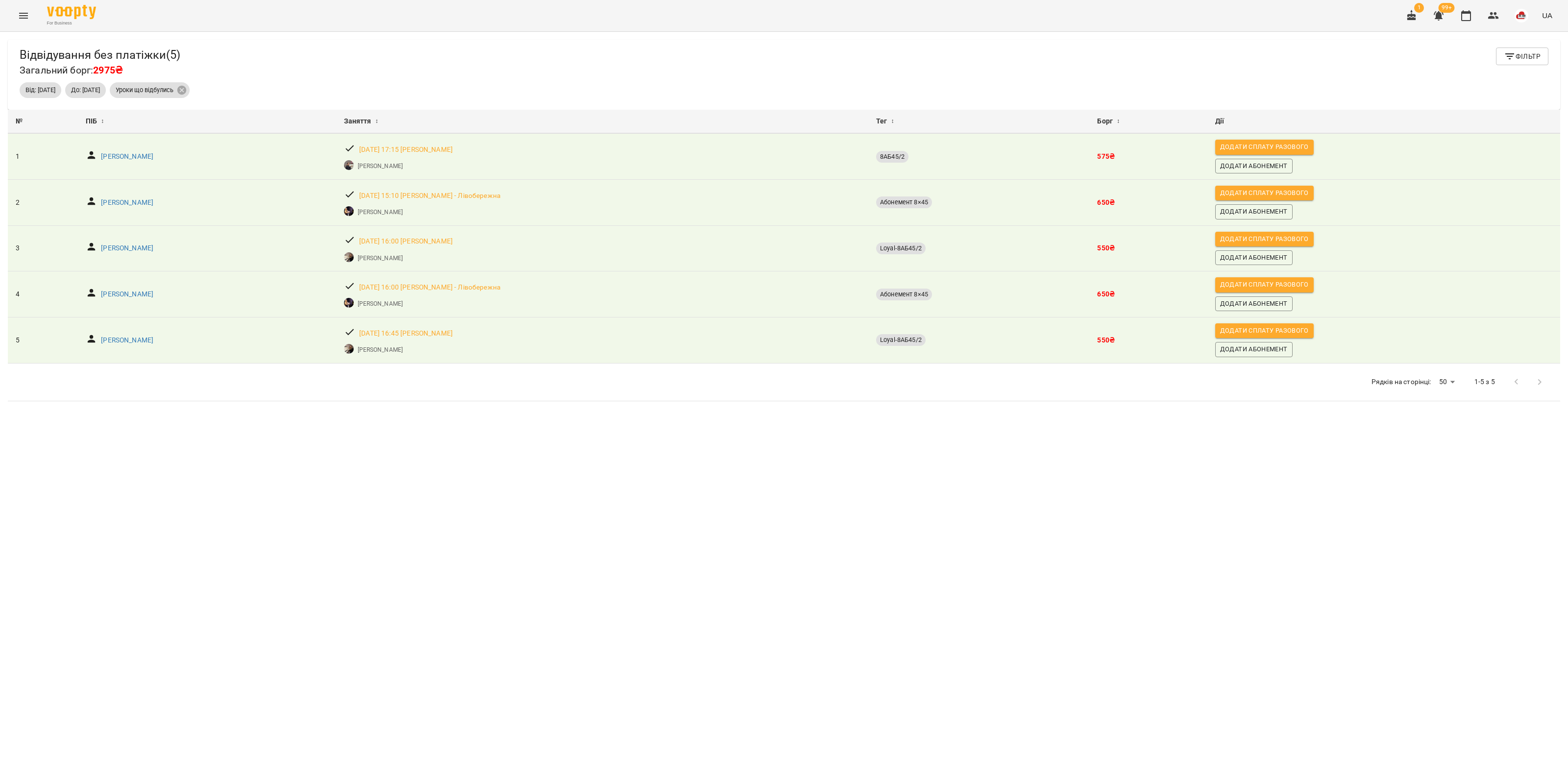
click at [27, 21] on icon "Menu" at bounding box center [23, 15] width 12 height 12
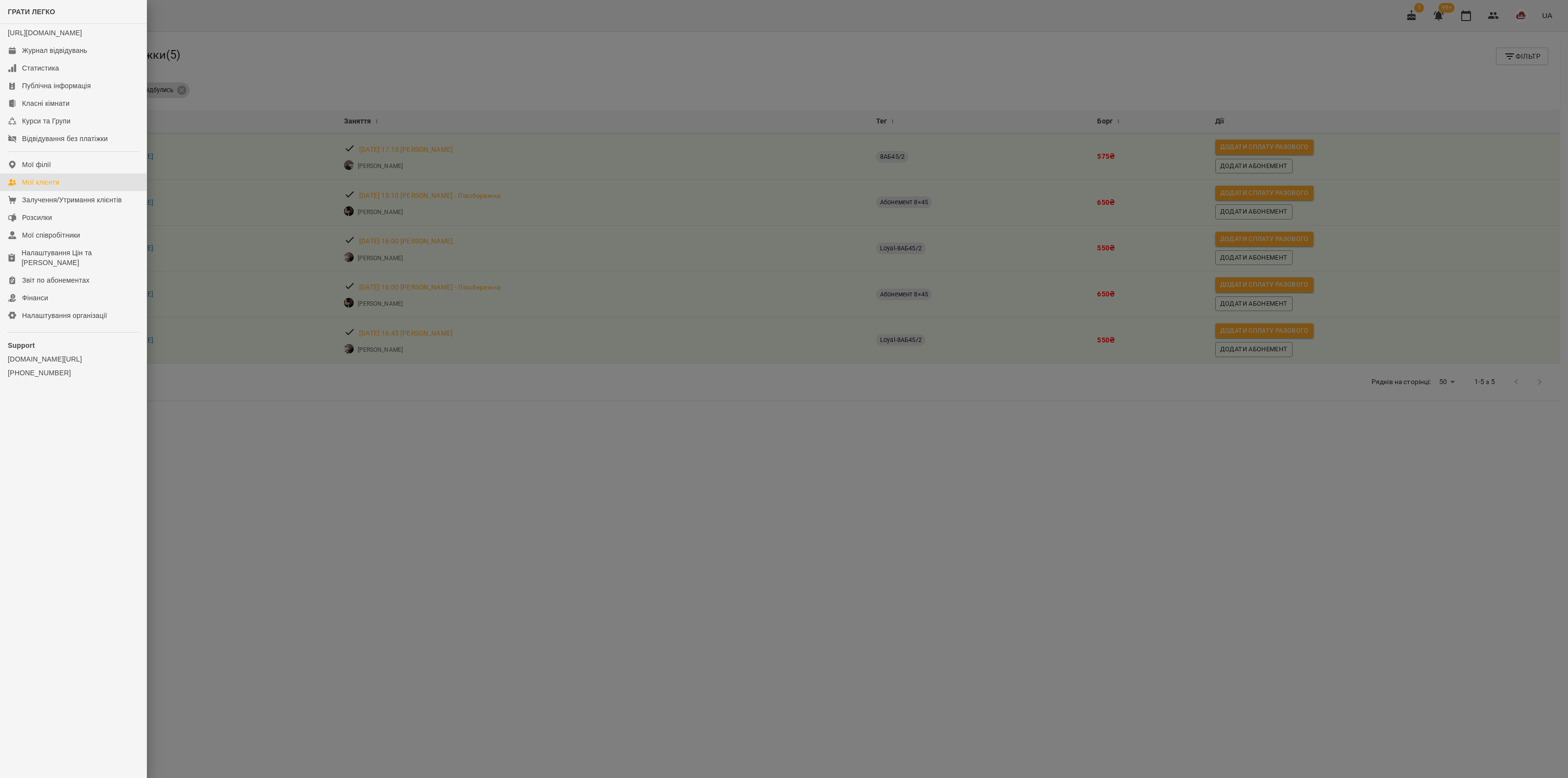
click at [66, 186] on link "Мої клієнти" at bounding box center [73, 182] width 147 height 18
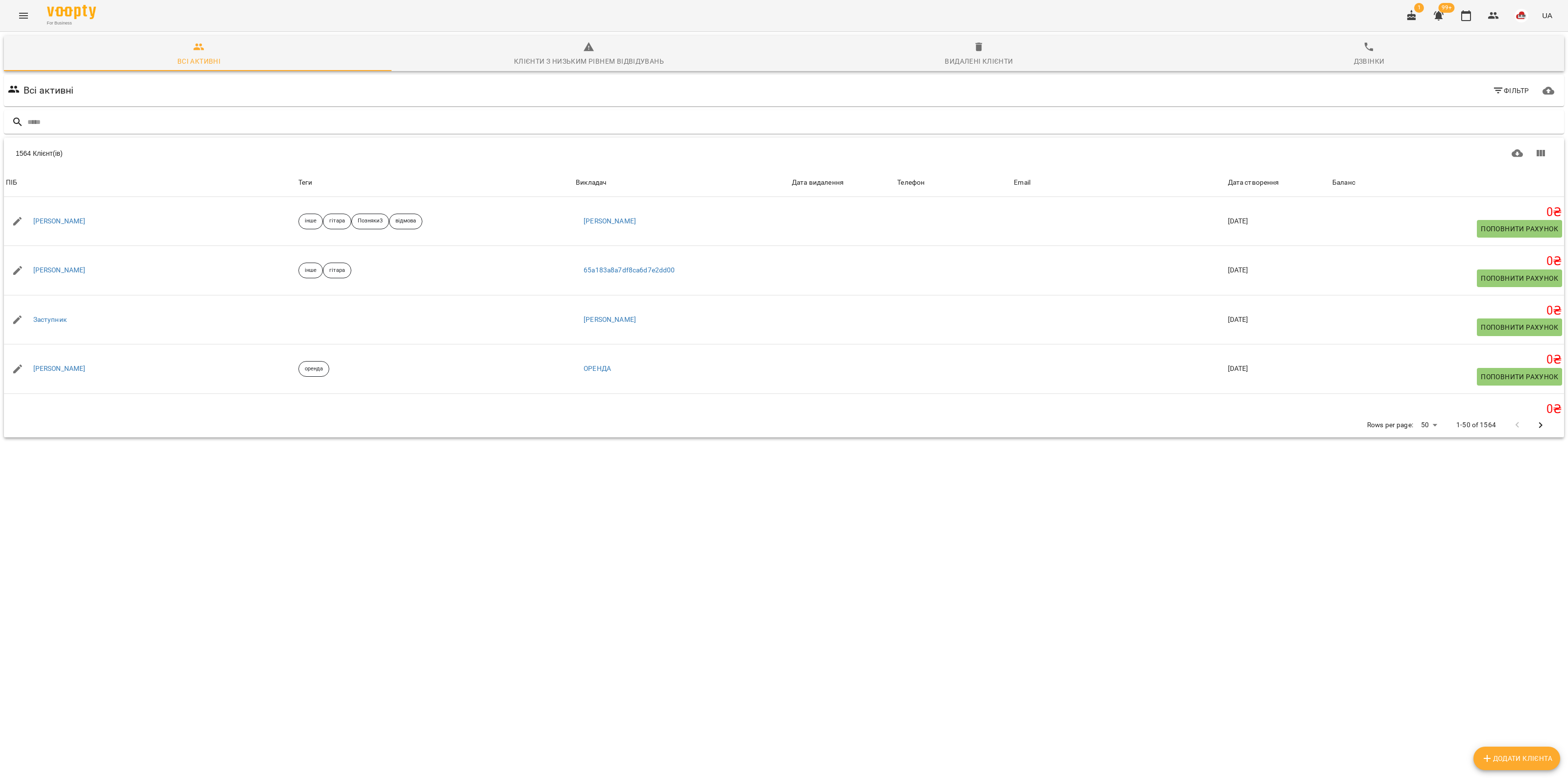
click at [354, 438] on div "1564 Клієнт(ів) 1564 Клієнт(ів) ПІБ Теги Викладач Дата видалення Телефон Email …" at bounding box center [783, 287] width 1560 height 300
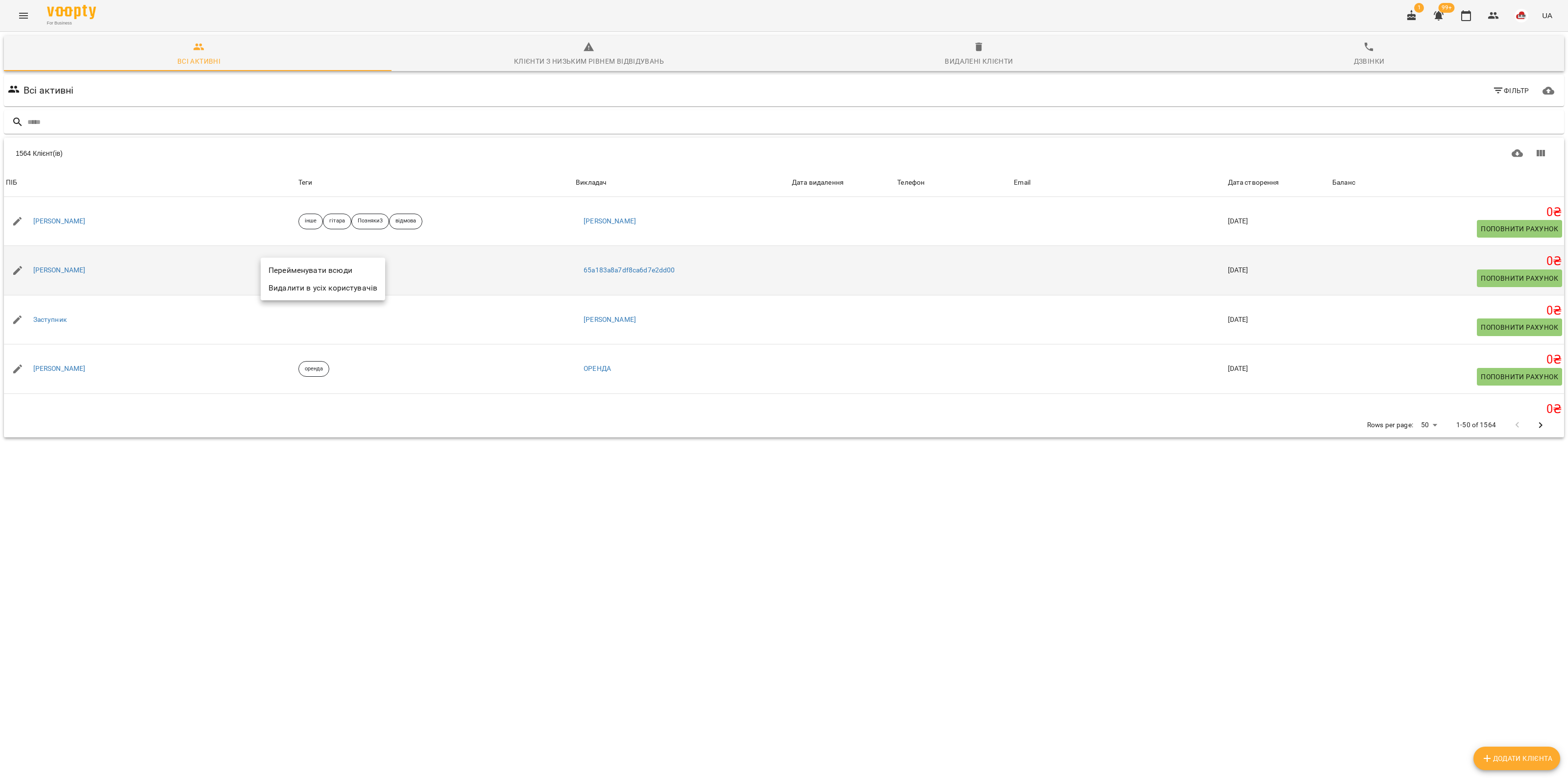
click at [273, 271] on li "Перейменувати всюди" at bounding box center [323, 270] width 124 height 18
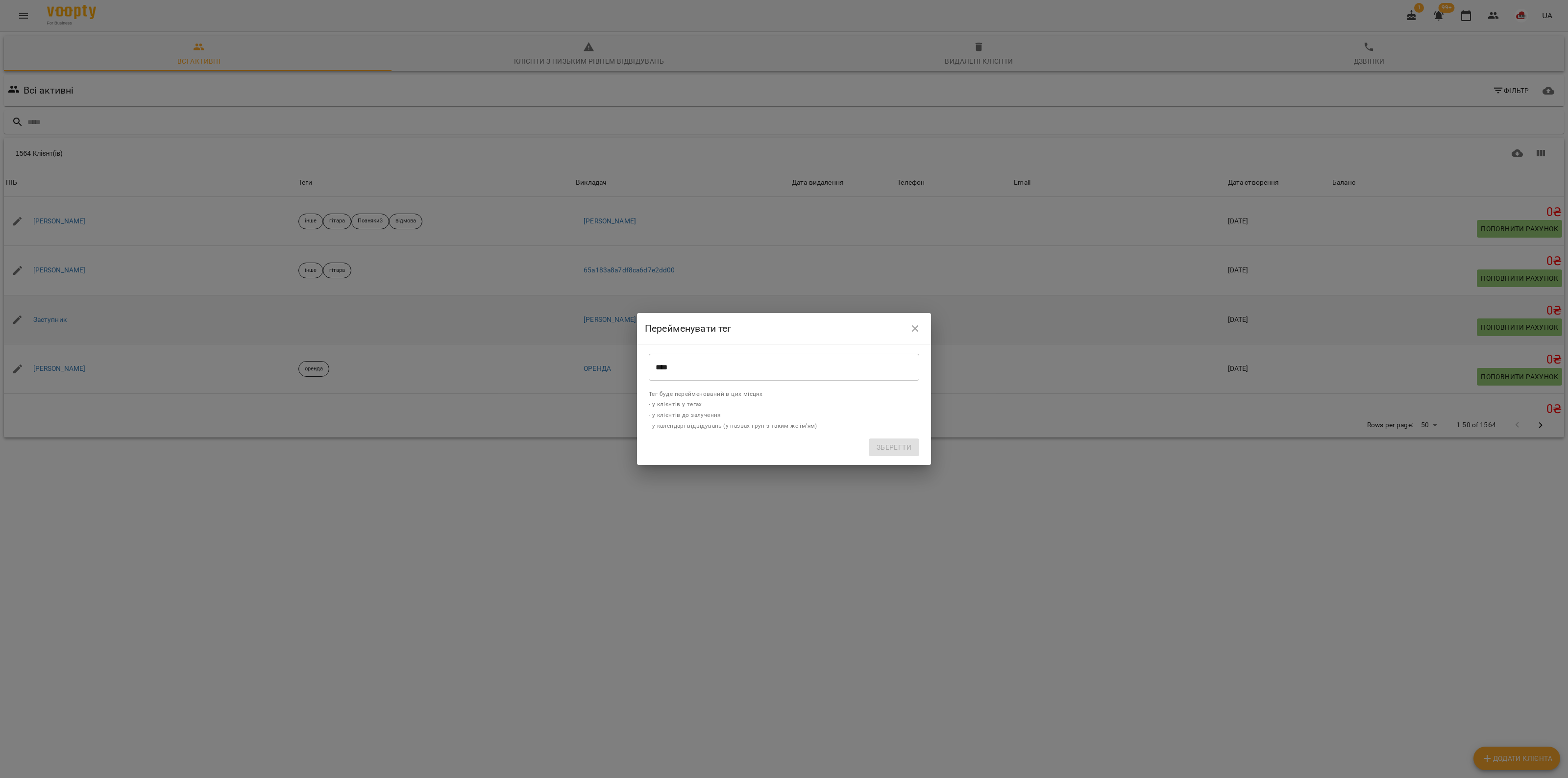
drag, startPoint x: 913, startPoint y: 326, endPoint x: 771, endPoint y: 298, distance: 144.7
click at [912, 326] on icon "close" at bounding box center [915, 328] width 12 height 12
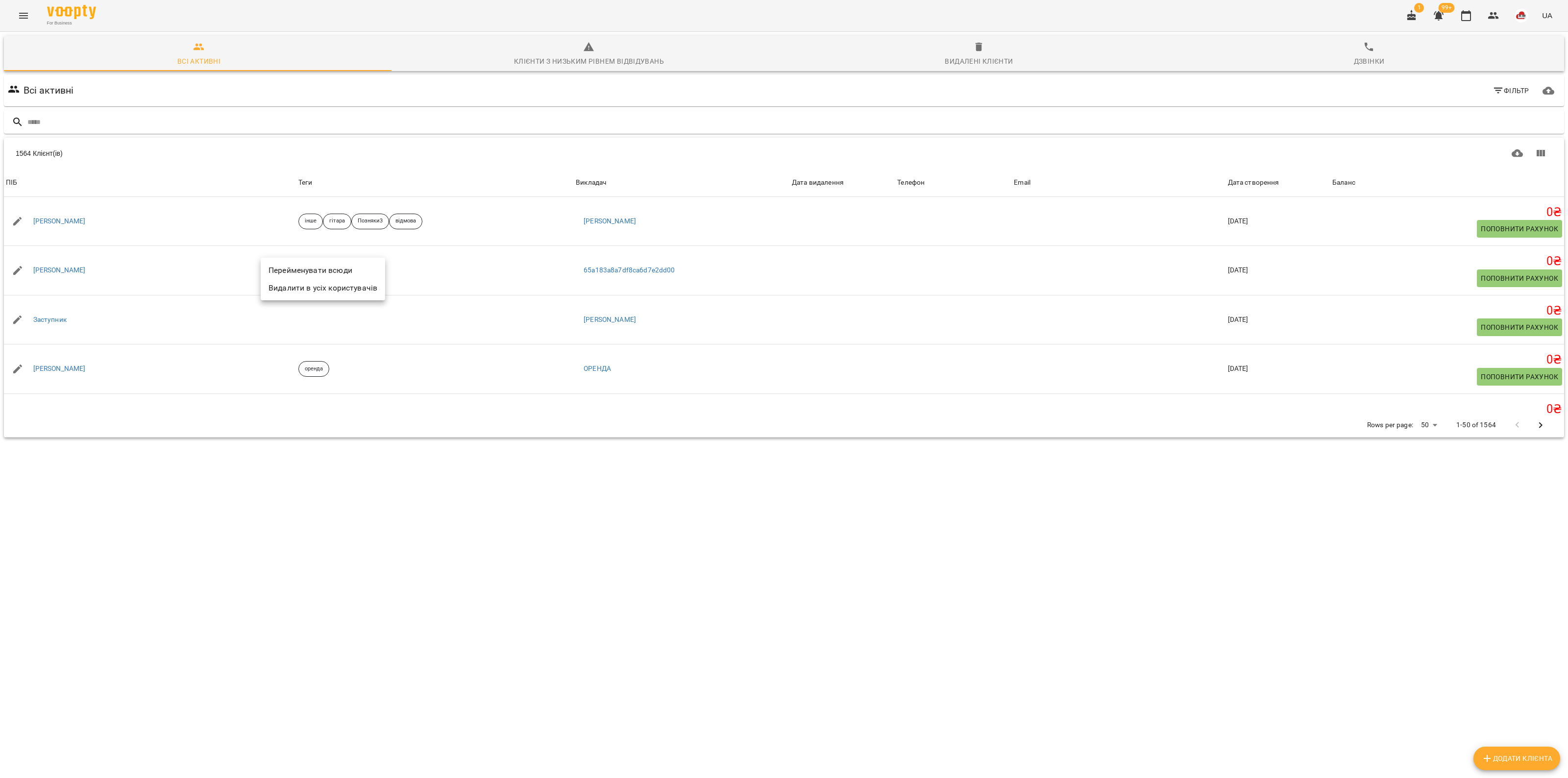
click at [318, 290] on li "Видалити в усіх користувачів" at bounding box center [323, 288] width 124 height 18
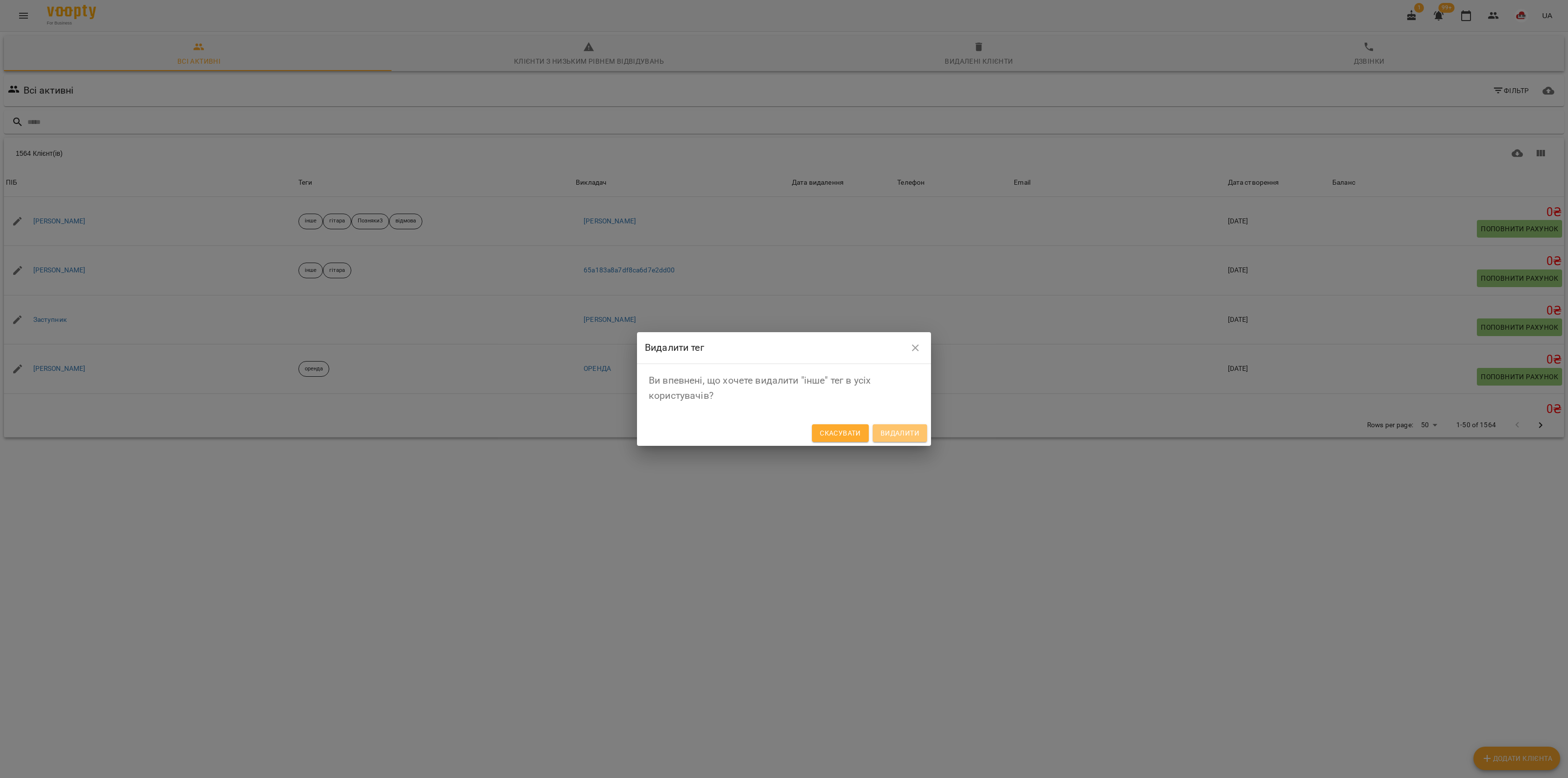
click at [894, 433] on span "Видалити" at bounding box center [900, 433] width 39 height 12
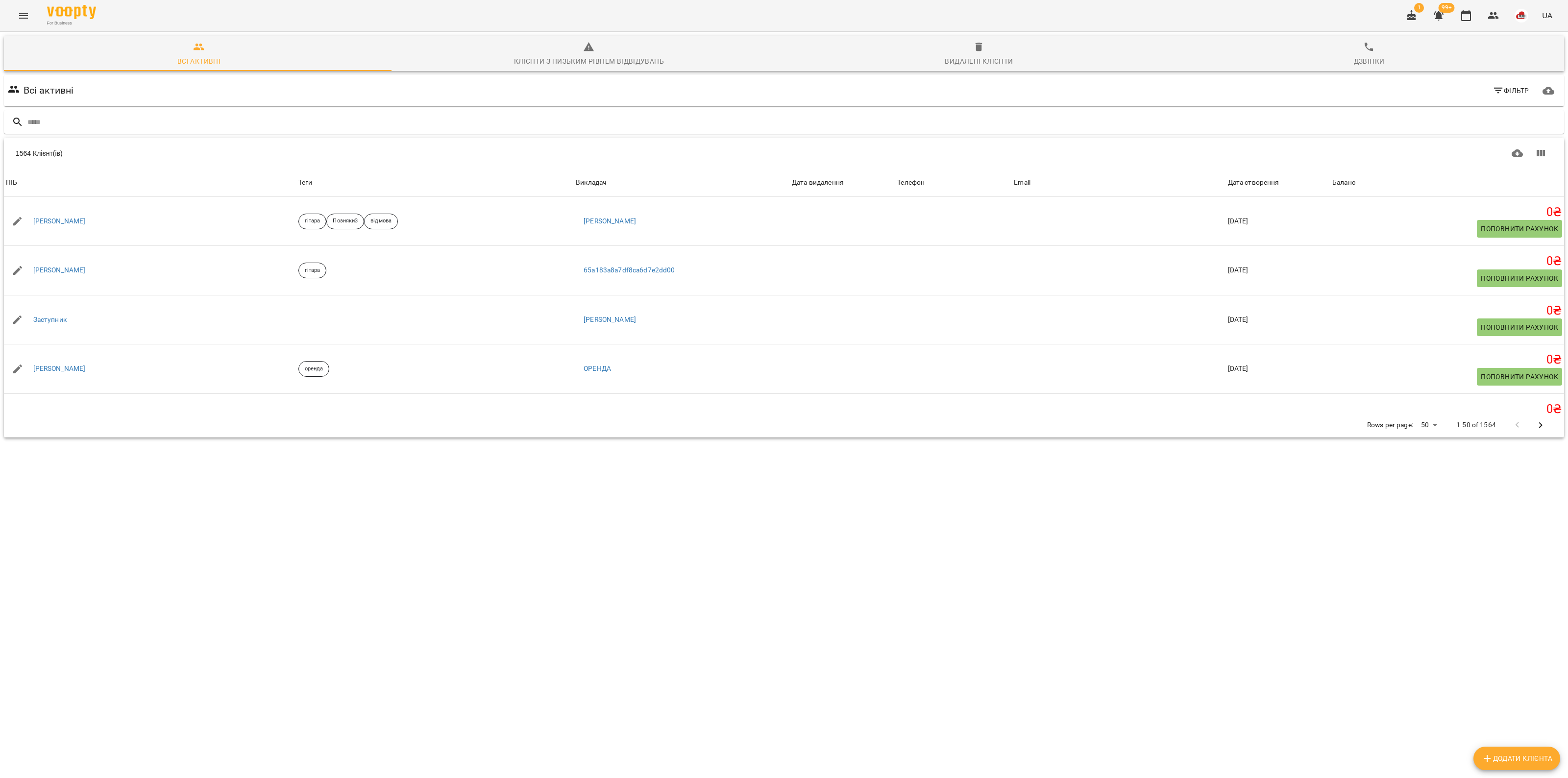
click at [1514, 89] on span "Фільтр" at bounding box center [1511, 90] width 37 height 12
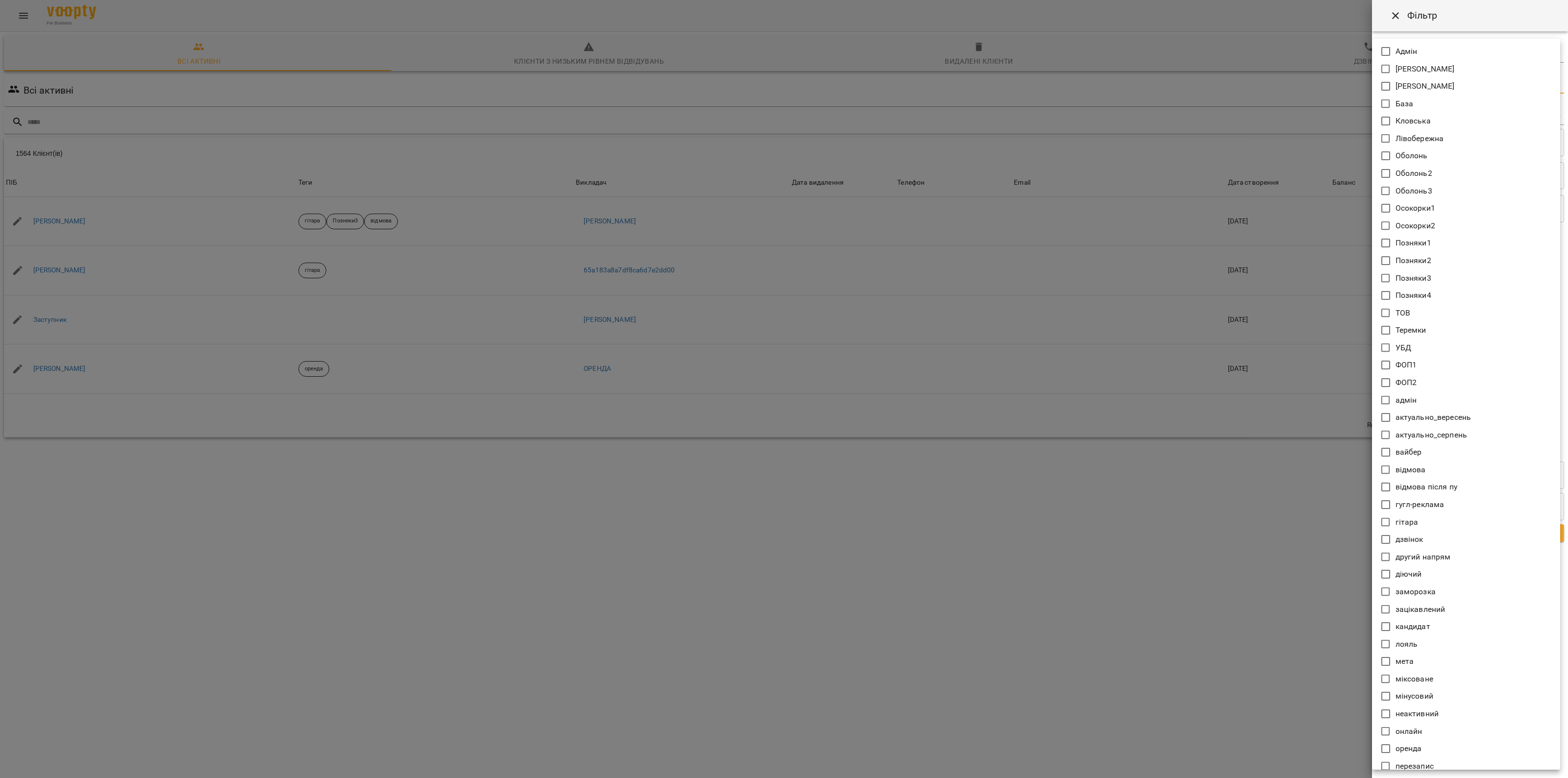
click at [1484, 85] on body "For Business 1 99+ UA Всі активні Клієнти з низьким рівнем відвідувань Видалені…" at bounding box center [784, 255] width 1568 height 510
click at [1386, 408] on icon at bounding box center [1385, 409] width 12 height 12
type input "*********"
click at [1317, 486] on div at bounding box center [784, 389] width 1568 height 778
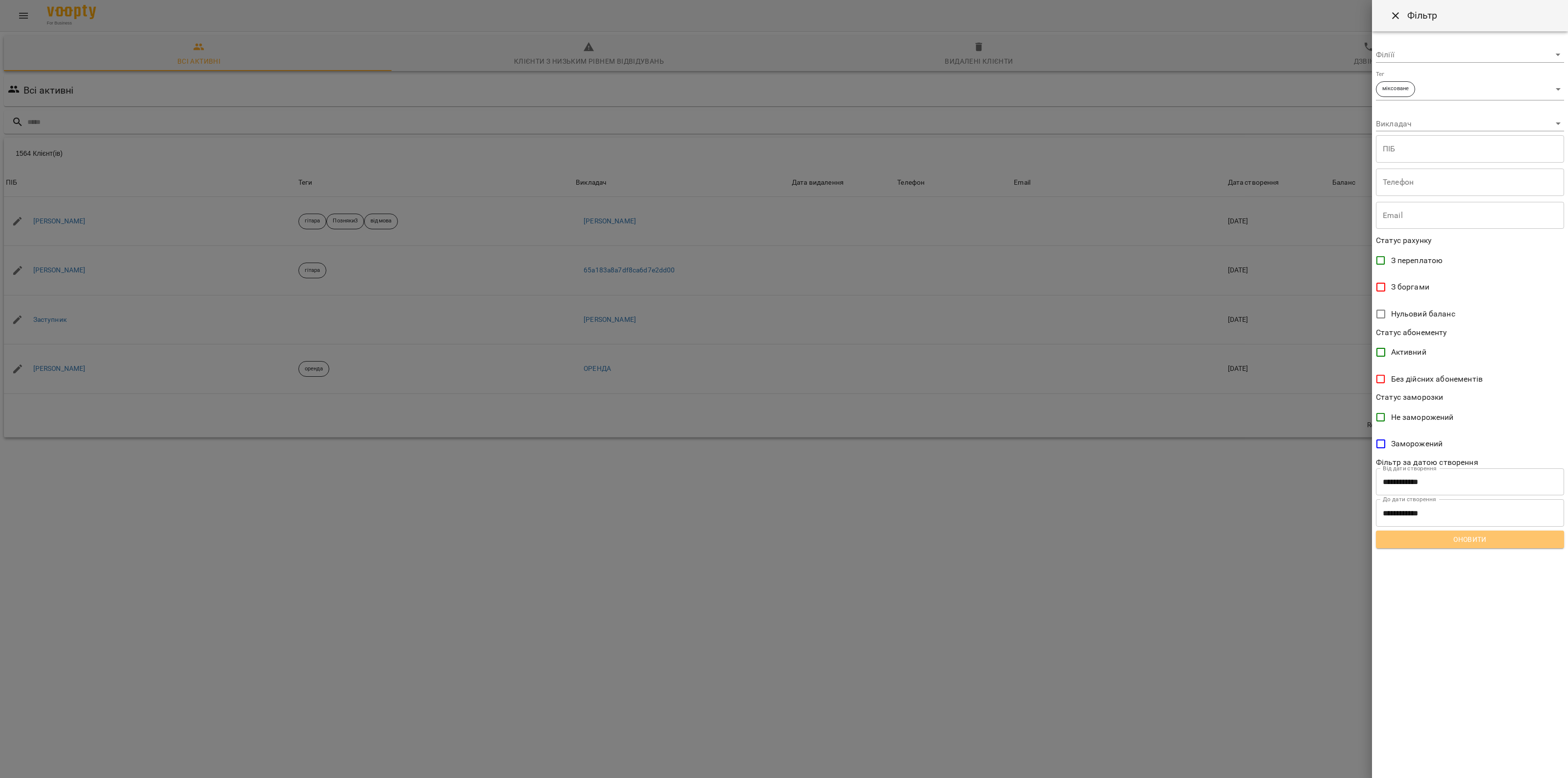
click at [1479, 536] on span "Оновити" at bounding box center [1469, 539] width 172 height 12
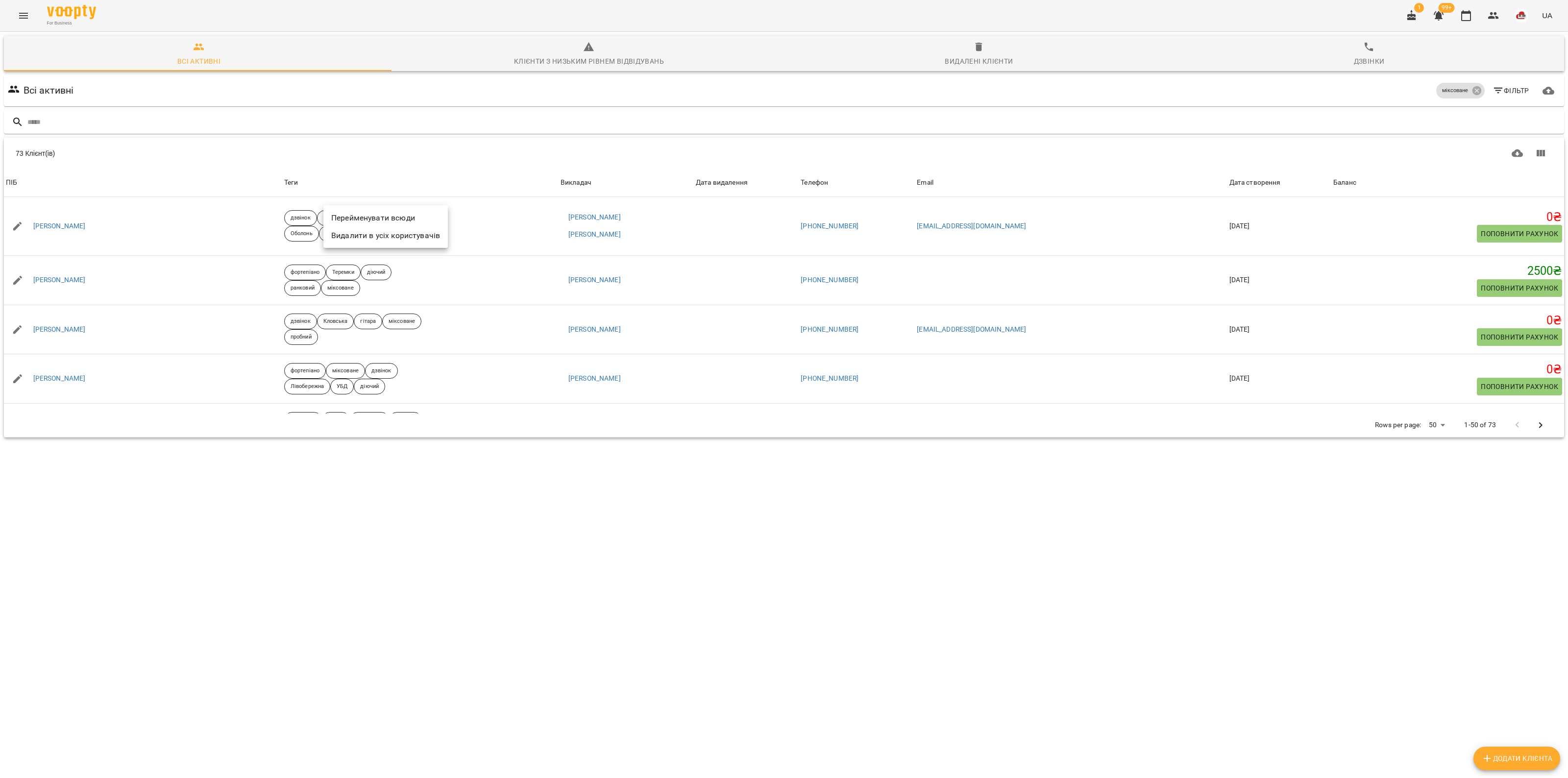
click at [376, 240] on li "Видалити в усіх користувачів" at bounding box center [385, 236] width 124 height 18
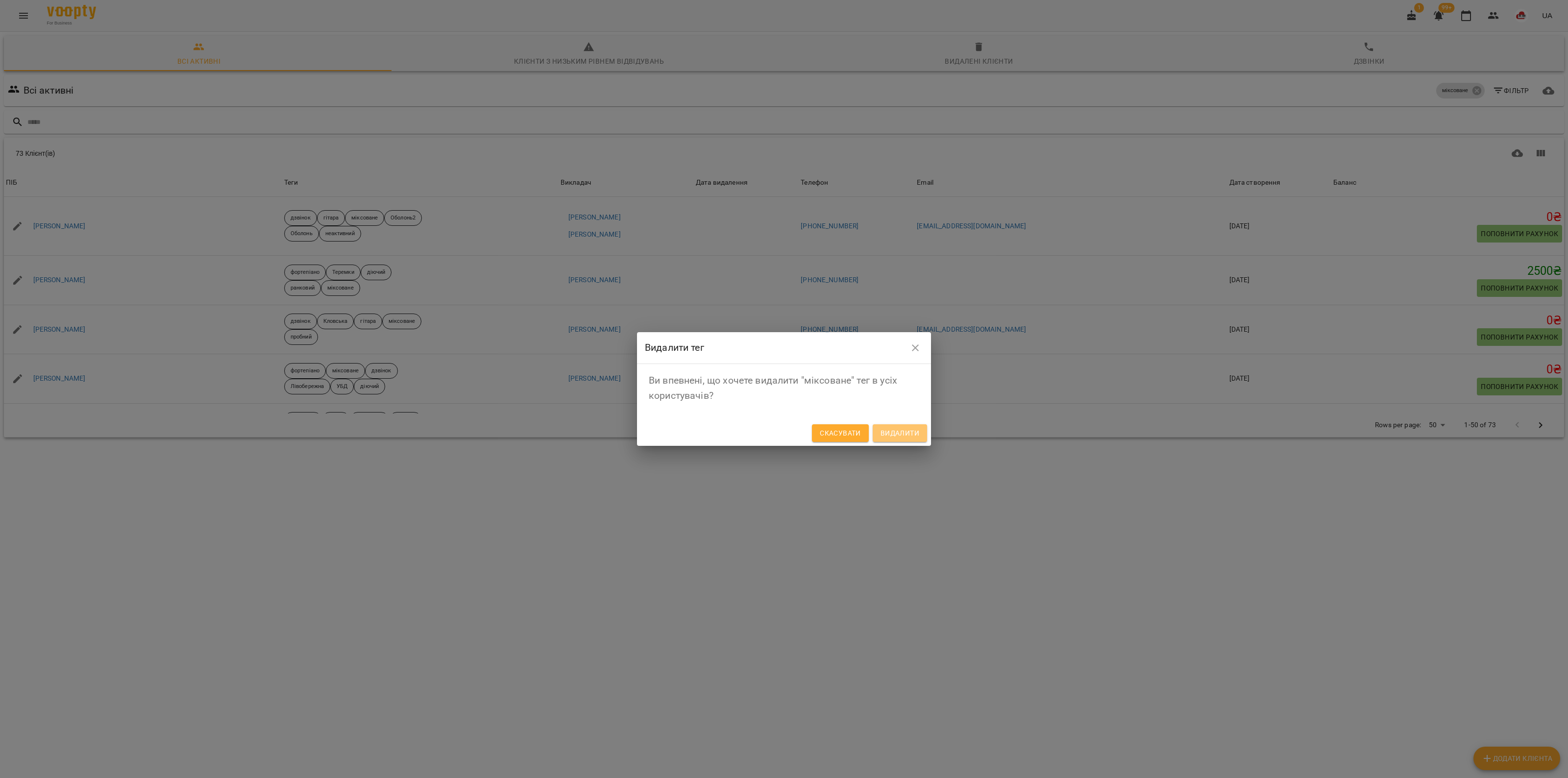
click at [895, 430] on span "Видалити" at bounding box center [900, 433] width 39 height 12
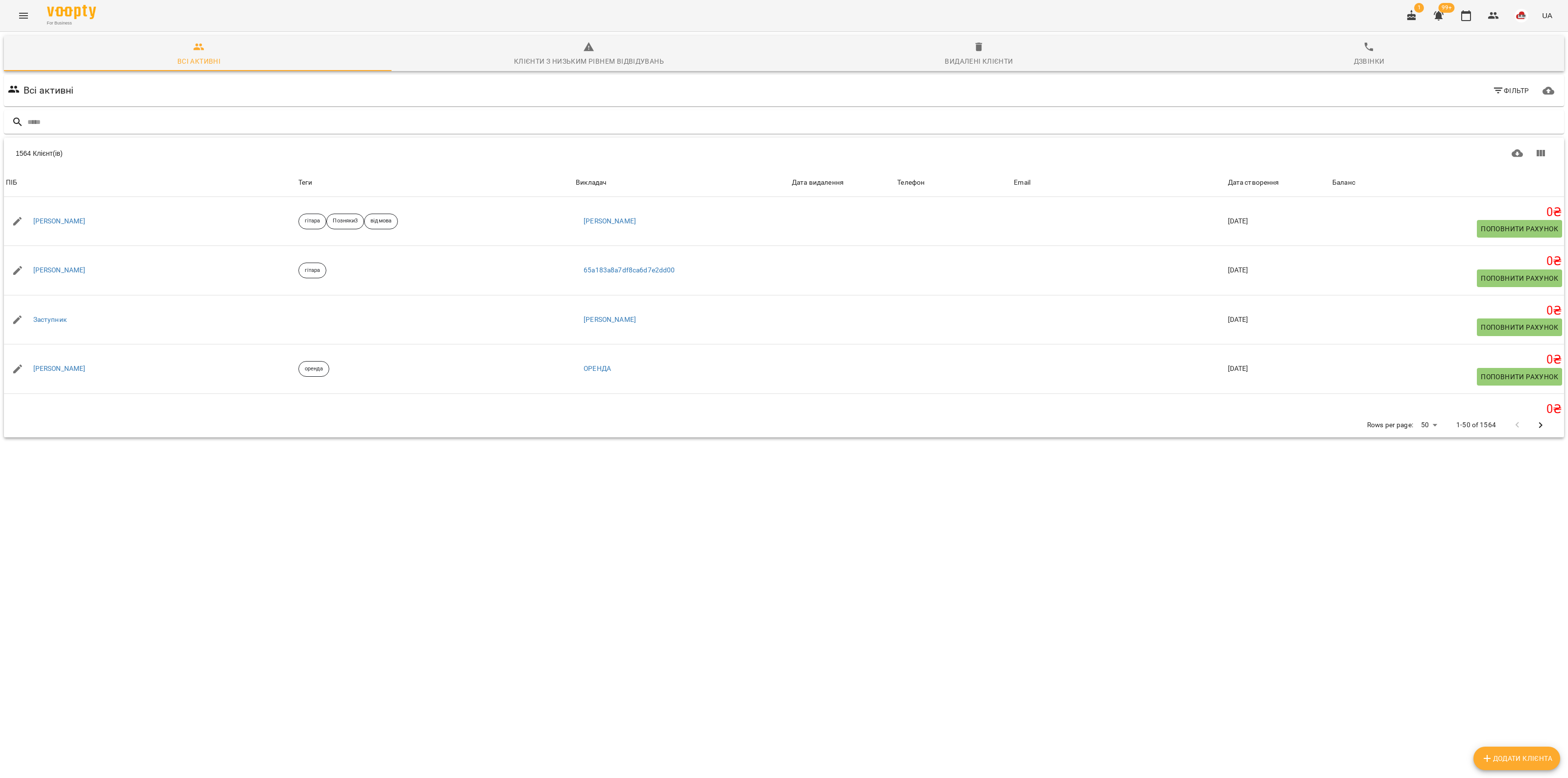
click at [1503, 89] on span "Фільтр" at bounding box center [1511, 90] width 37 height 12
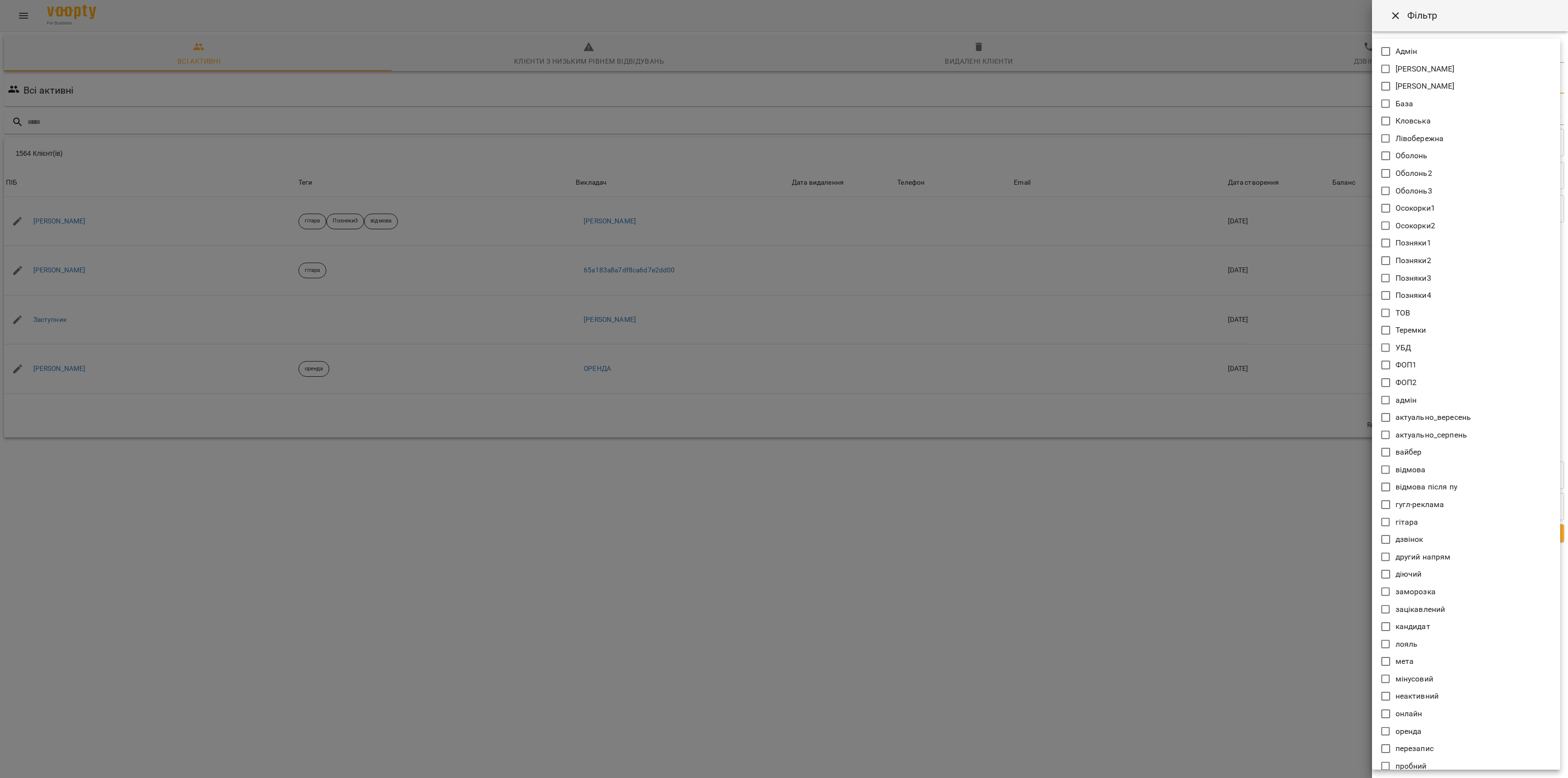
click at [1449, 84] on body "For Business 1 99+ UA Всі активні Клієнти з низьким рівнем відвідувань Видалені…" at bounding box center [784, 255] width 1568 height 510
click at [1179, 633] on div at bounding box center [784, 389] width 1568 height 778
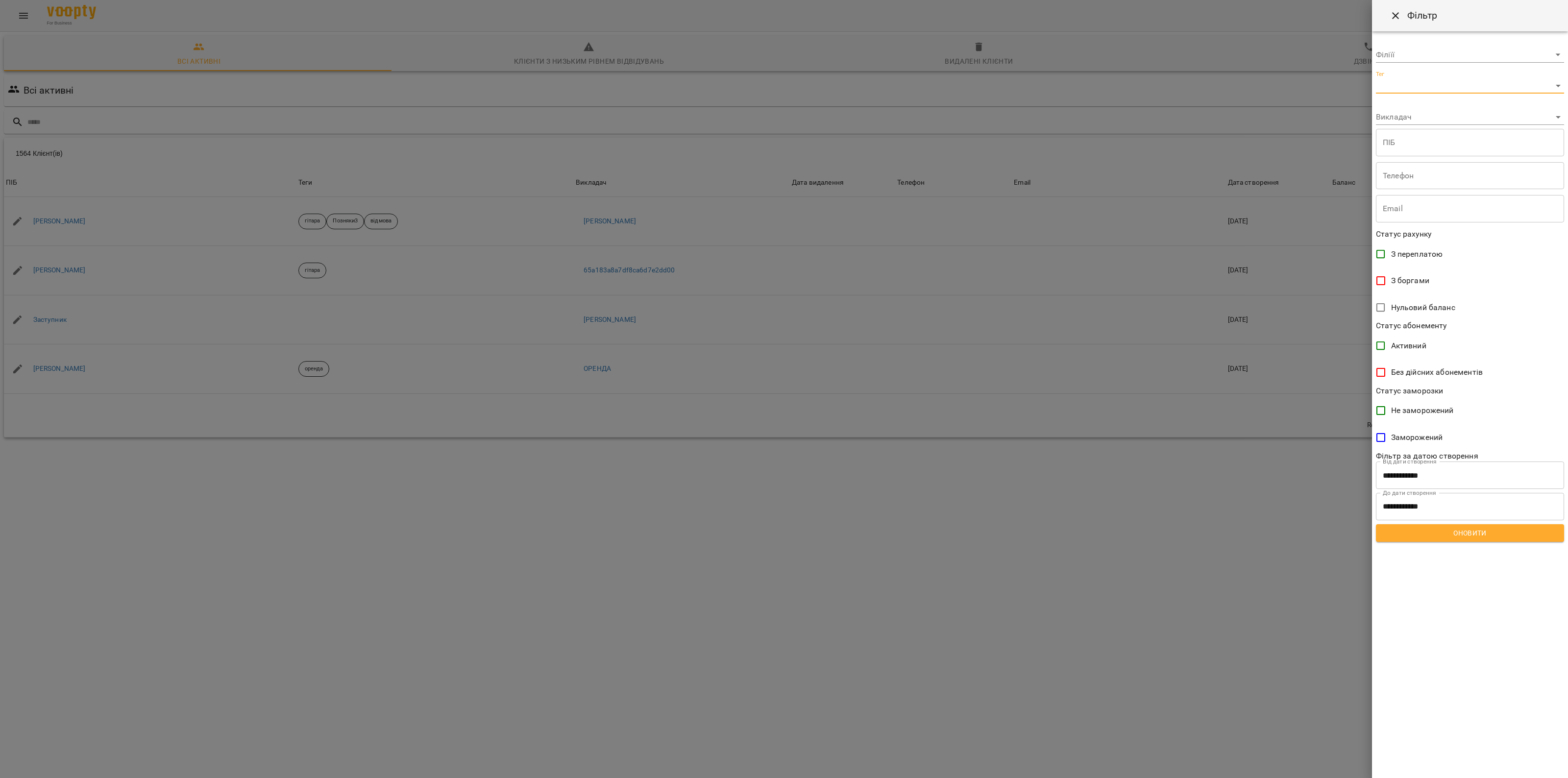
click at [1057, 147] on div at bounding box center [784, 389] width 1568 height 778
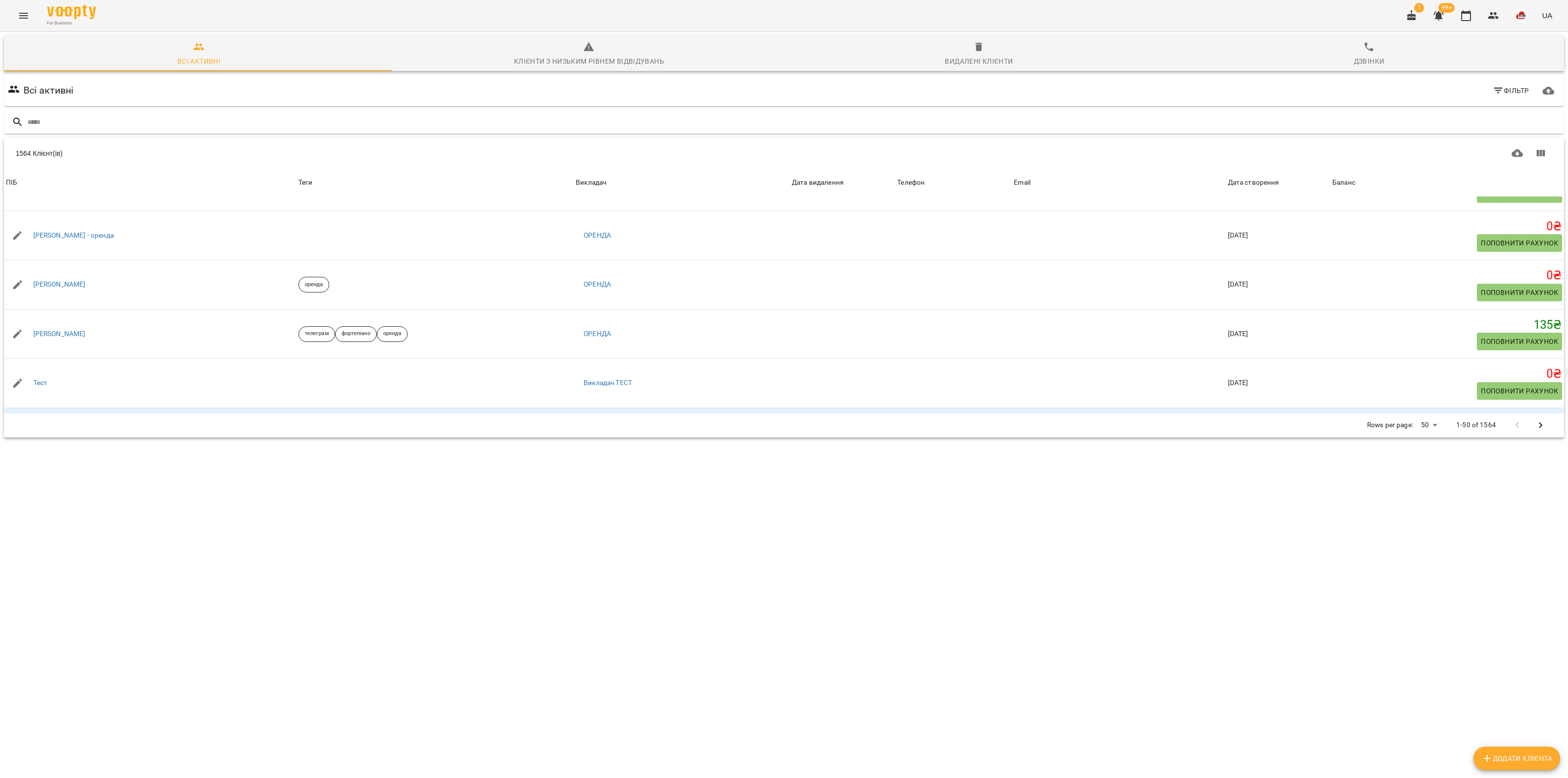
scroll to position [0, 0]
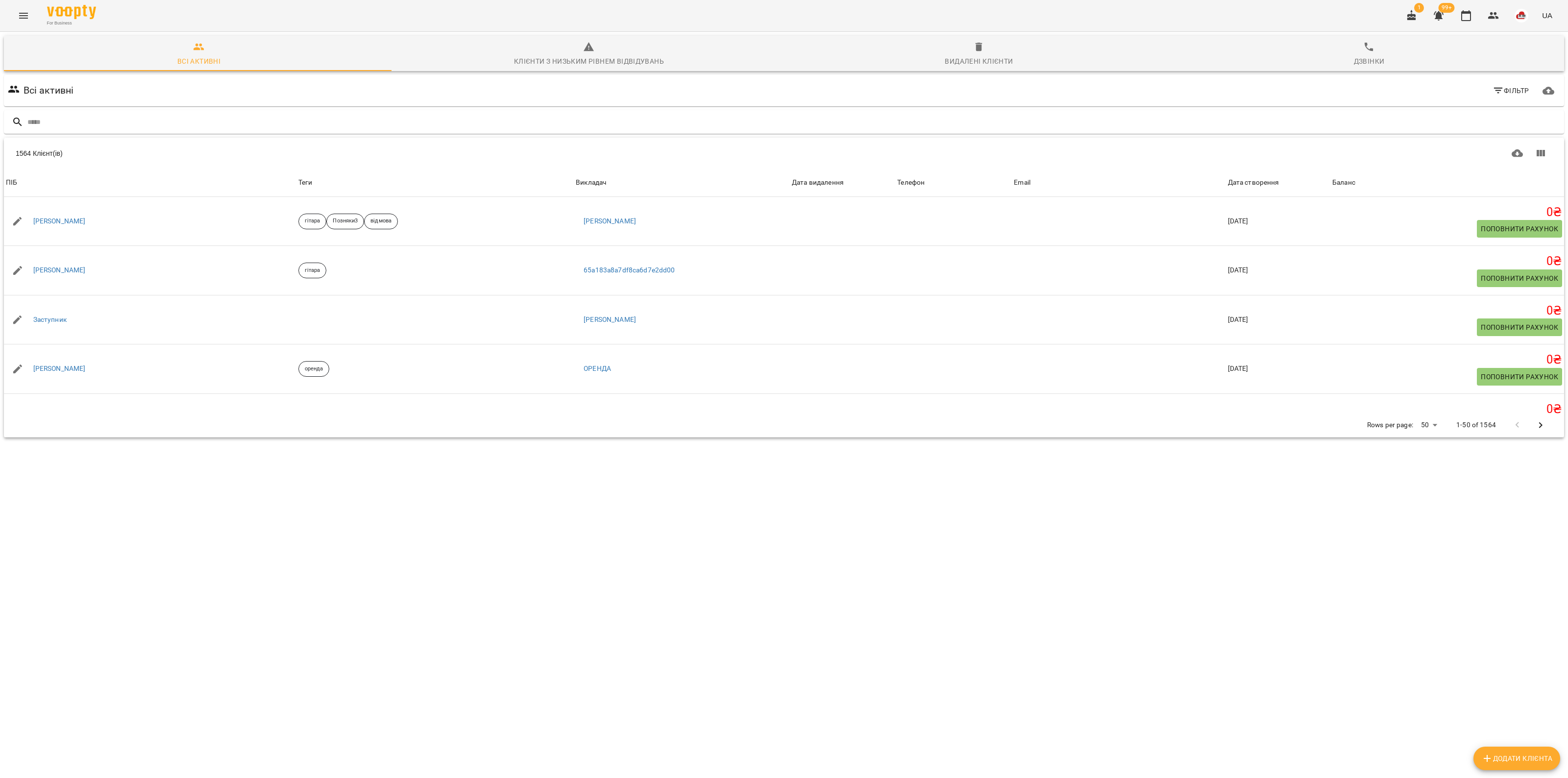
click at [360, 438] on div "1564 Клієнт(ів) 1564 Клієнт(ів) [PERSON_NAME] Дата видалення Телефон Email Дата…" at bounding box center [783, 287] width 1560 height 300
click at [1431, 429] on body "For Business 1 99+ UA Всі активні Клієнти з низьким рівнем відвідувань Видалені…" at bounding box center [784, 255] width 1568 height 510
click at [1422, 499] on li "Всі" at bounding box center [1423, 495] width 29 height 18
click at [303, 117] on input "text" at bounding box center [794, 122] width 1533 height 16
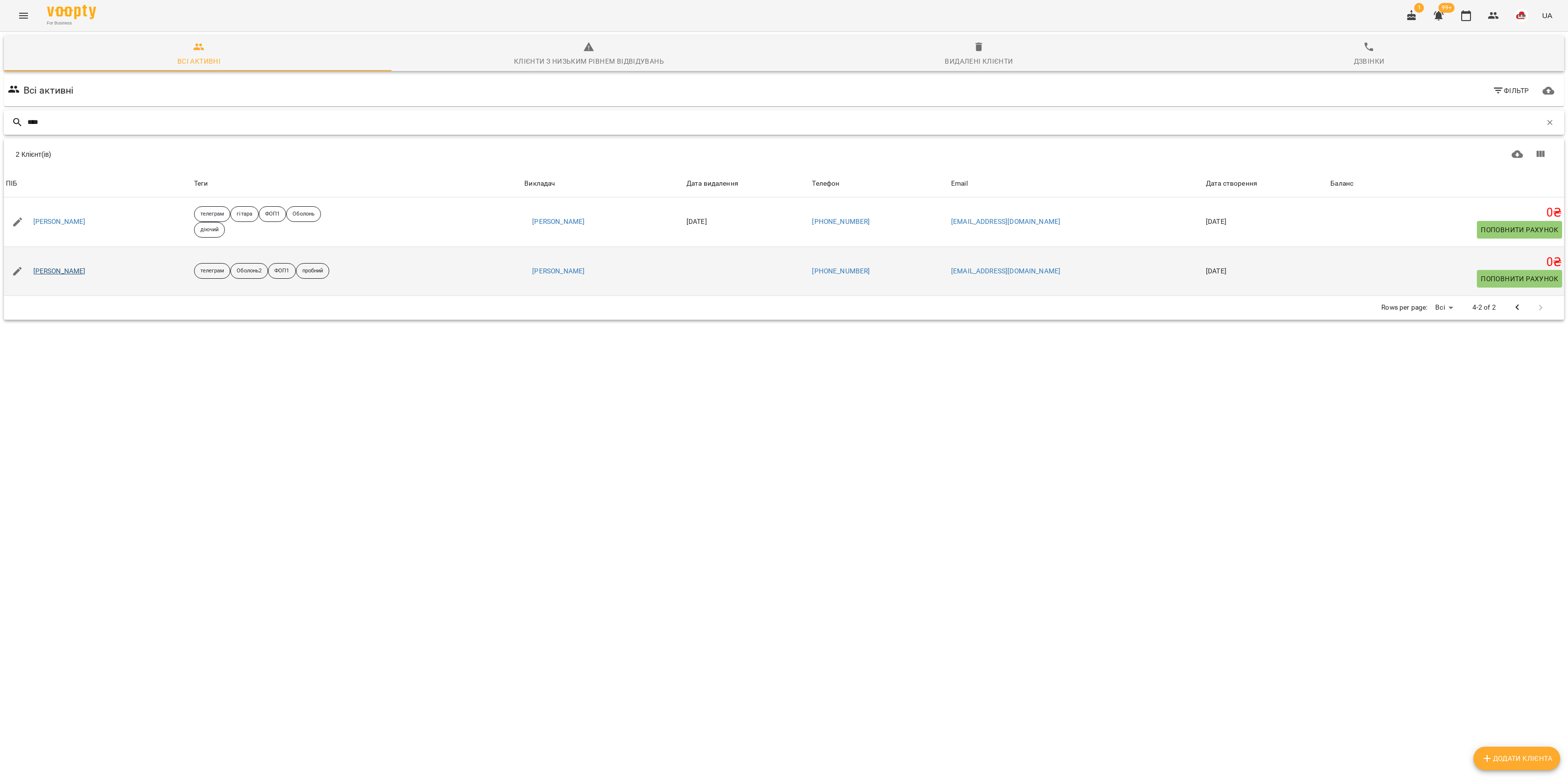
type input "****"
click at [70, 268] on link "[PERSON_NAME]" at bounding box center [60, 272] width 52 height 10
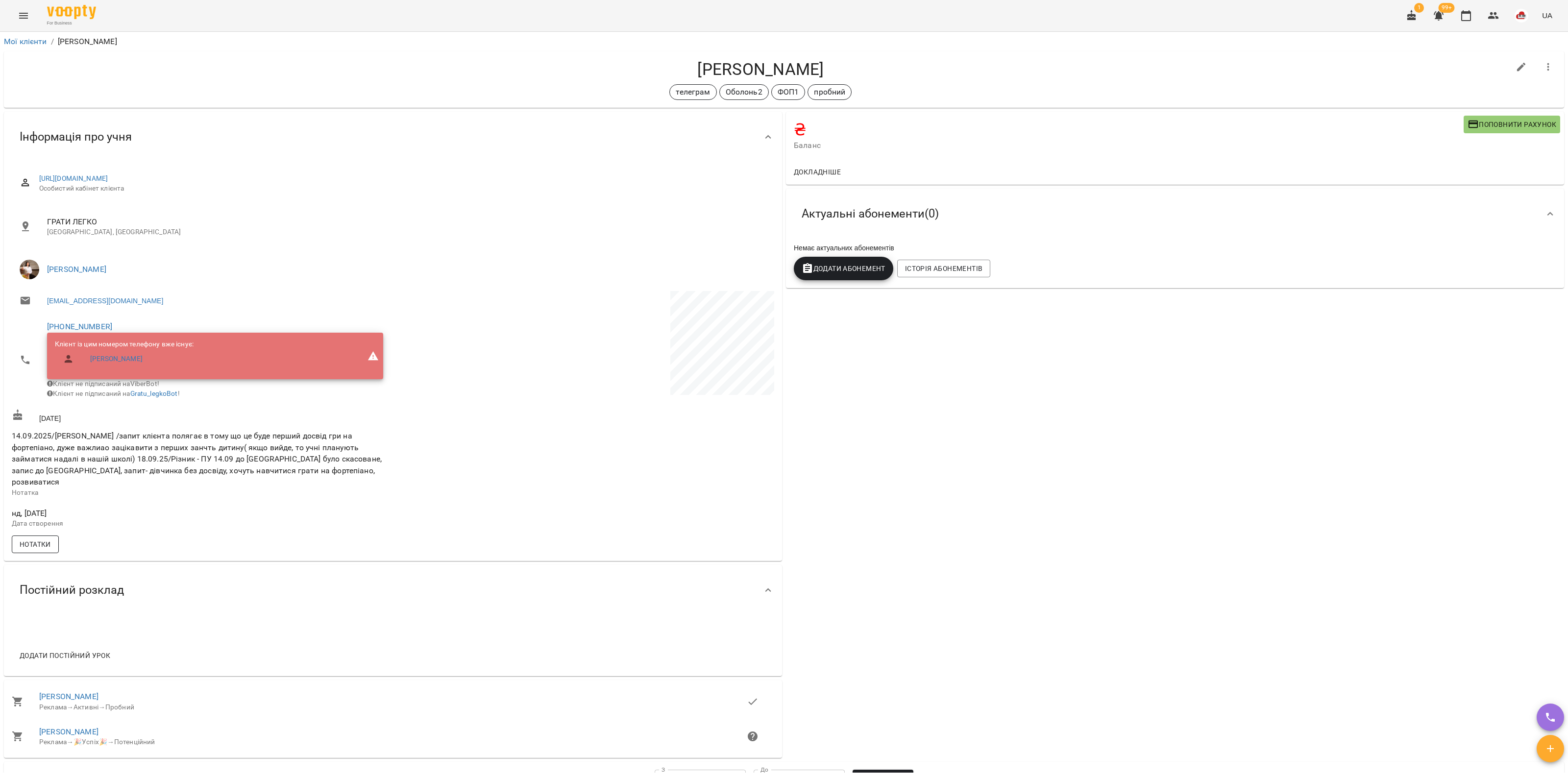
click at [41, 544] on span "Нотатки" at bounding box center [35, 544] width 32 height 12
click at [46, 542] on span "Нотатки" at bounding box center [35, 544] width 32 height 12
click at [29, 37] on link "Мої клієнти" at bounding box center [25, 41] width 43 height 9
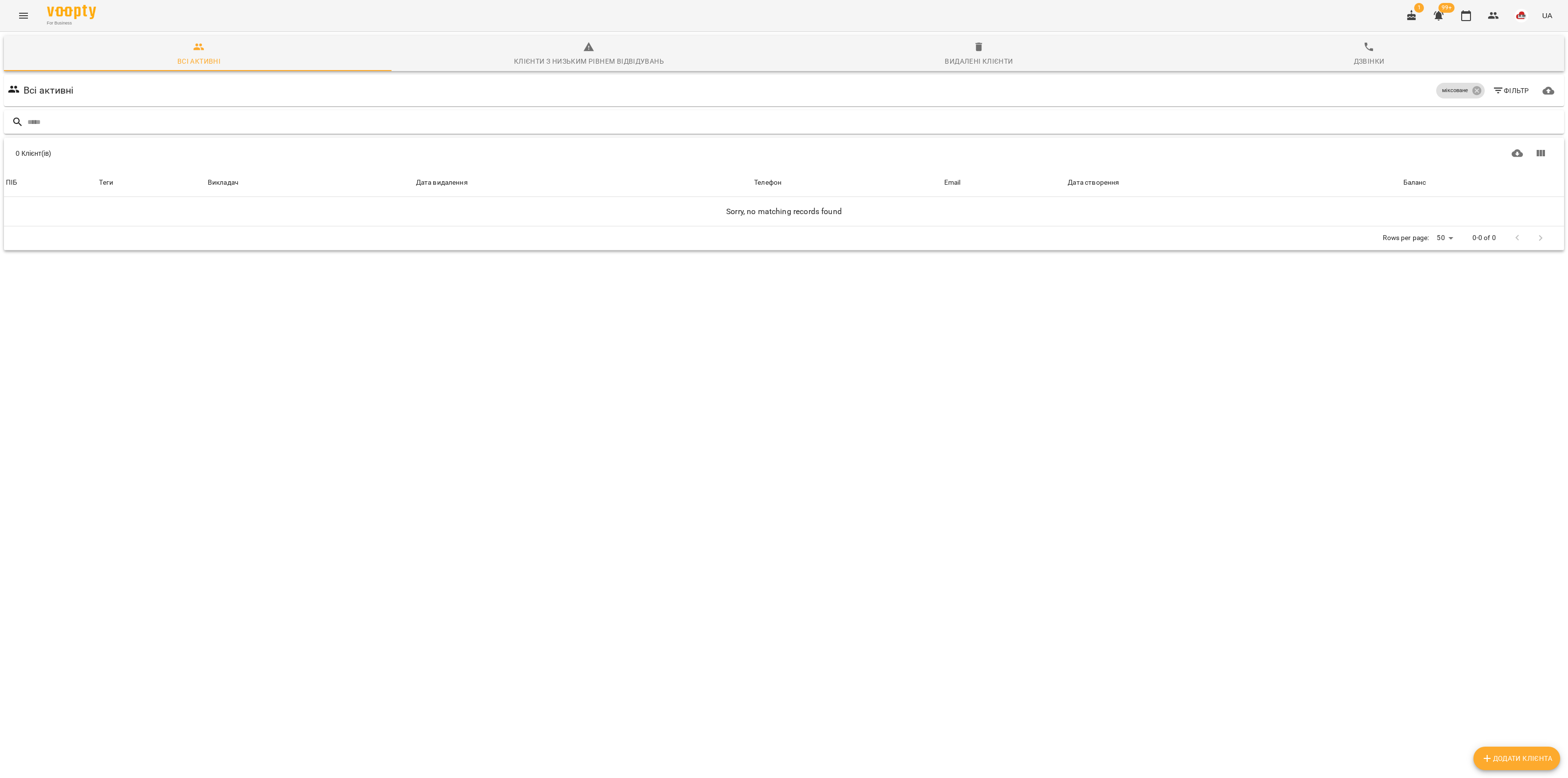
click at [495, 128] on input "text" at bounding box center [794, 122] width 1533 height 16
drag, startPoint x: 1470, startPoint y: 87, endPoint x: 1454, endPoint y: 96, distance: 18.4
click at [1472, 88] on icon at bounding box center [1476, 91] width 9 height 9
drag, startPoint x: 1381, startPoint y: 107, endPoint x: 1381, endPoint y: 121, distance: 14.0
click at [1381, 108] on div "Всі активні Фільтр Додати клієнта" at bounding box center [784, 135] width 1564 height 123
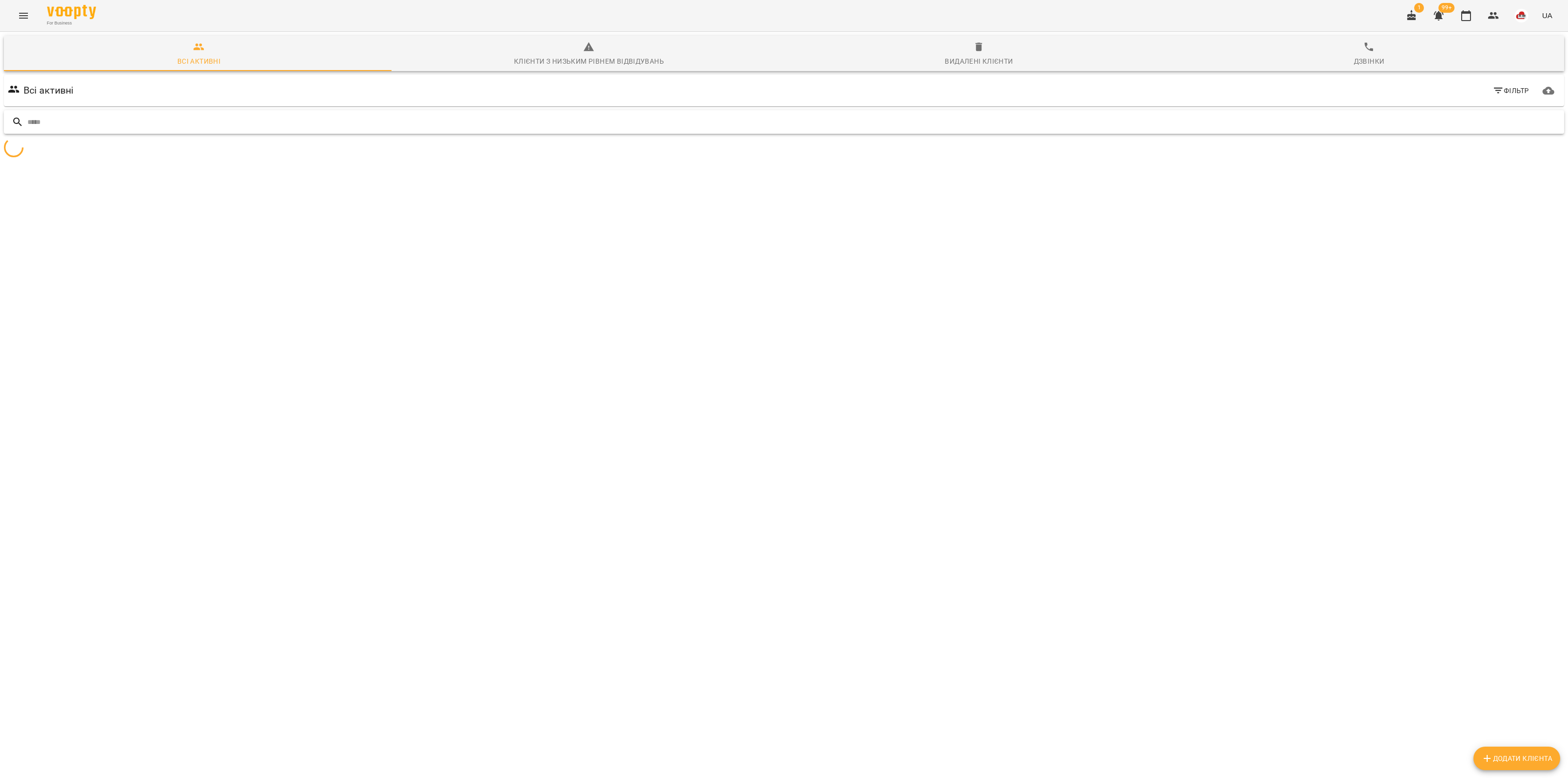
click at [1381, 121] on input "text" at bounding box center [794, 122] width 1533 height 16
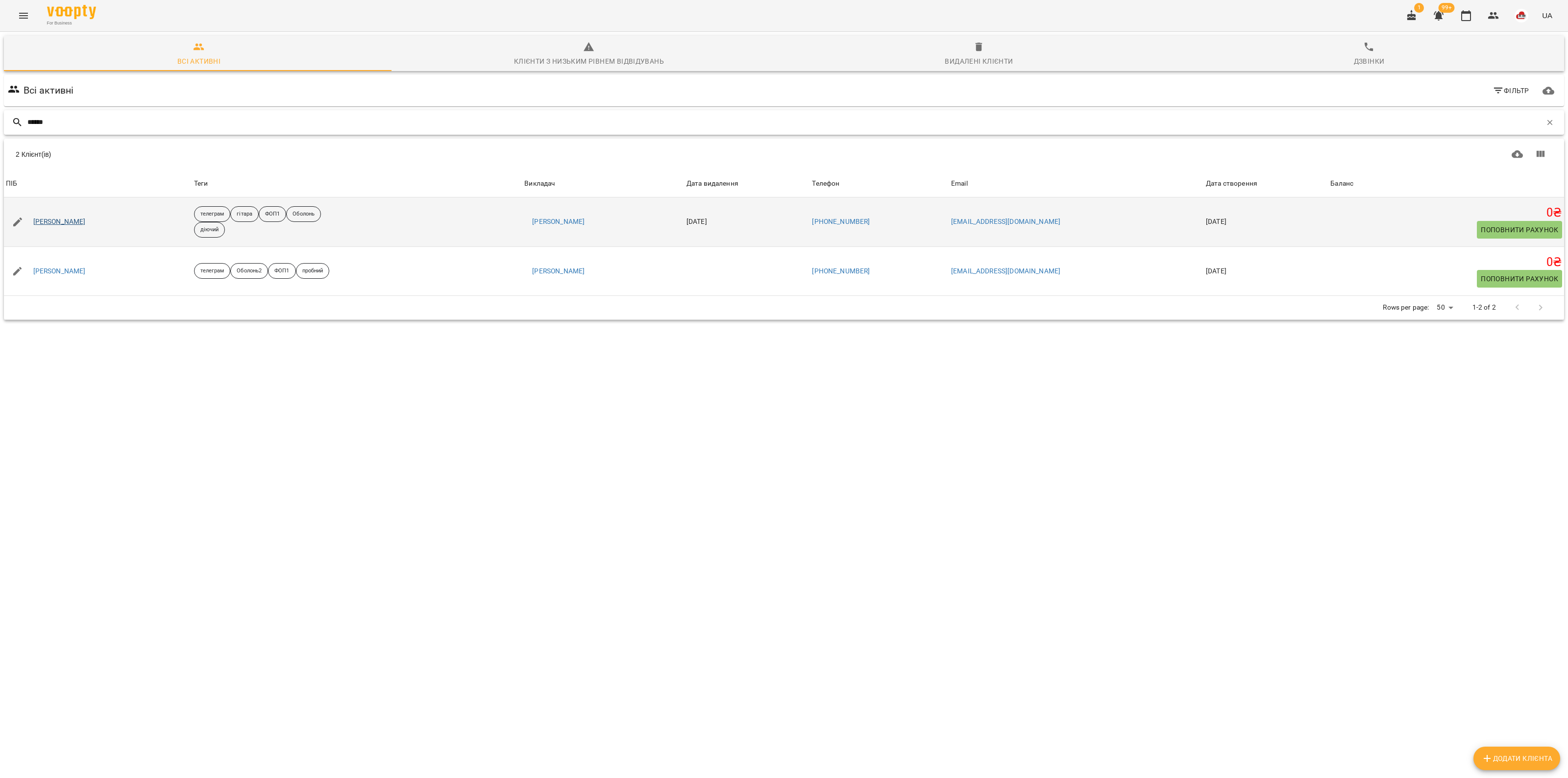
type input "******"
click at [41, 222] on link "[PERSON_NAME]" at bounding box center [60, 222] width 52 height 10
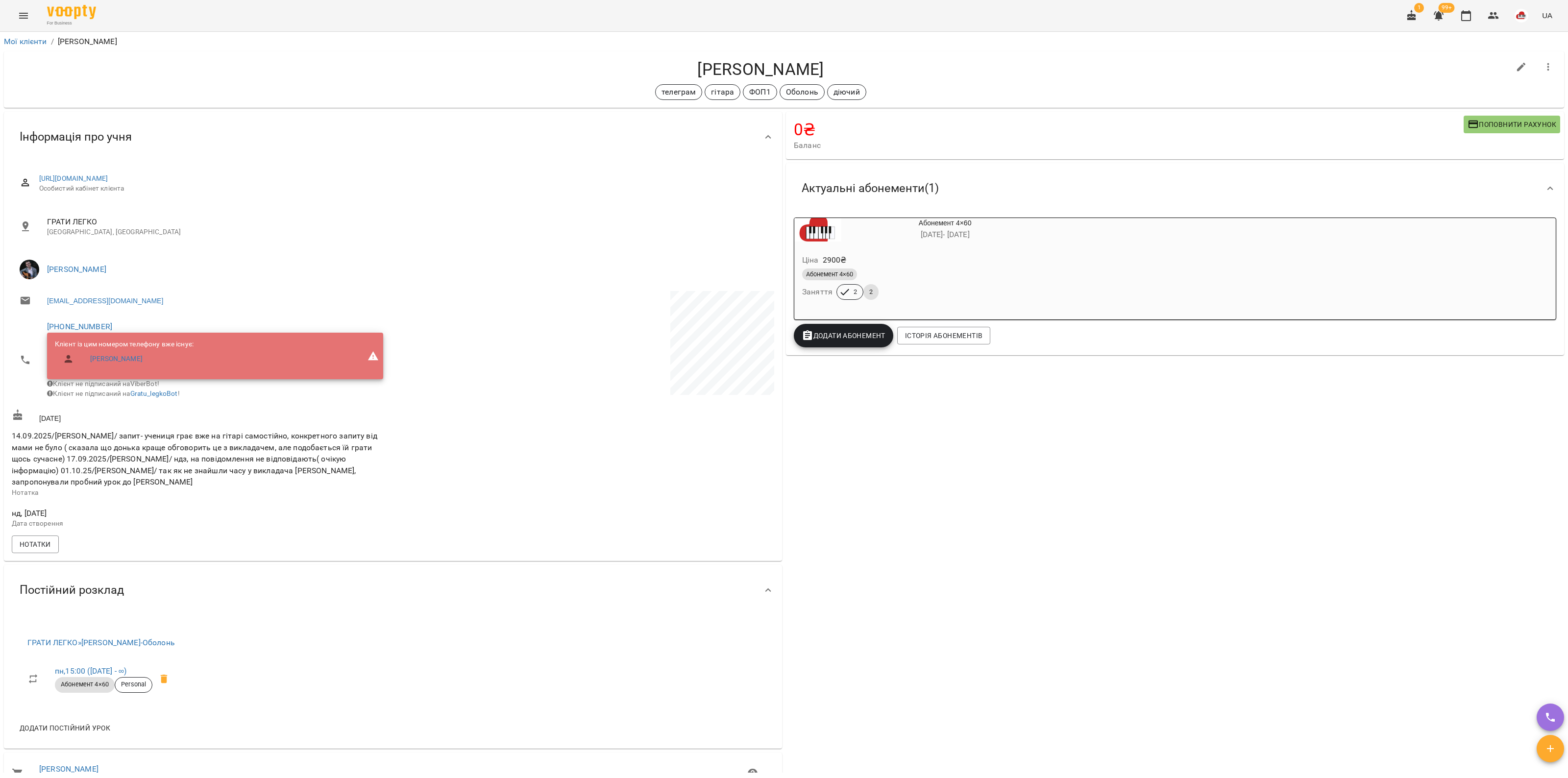
click at [37, 46] on li "Мої клієнти" at bounding box center [25, 41] width 43 height 12
click at [35, 35] on div "Мої клієнти / [PERSON_NAME]" at bounding box center [784, 42] width 1564 height 16
click at [37, 37] on link "Мої клієнти" at bounding box center [25, 41] width 43 height 9
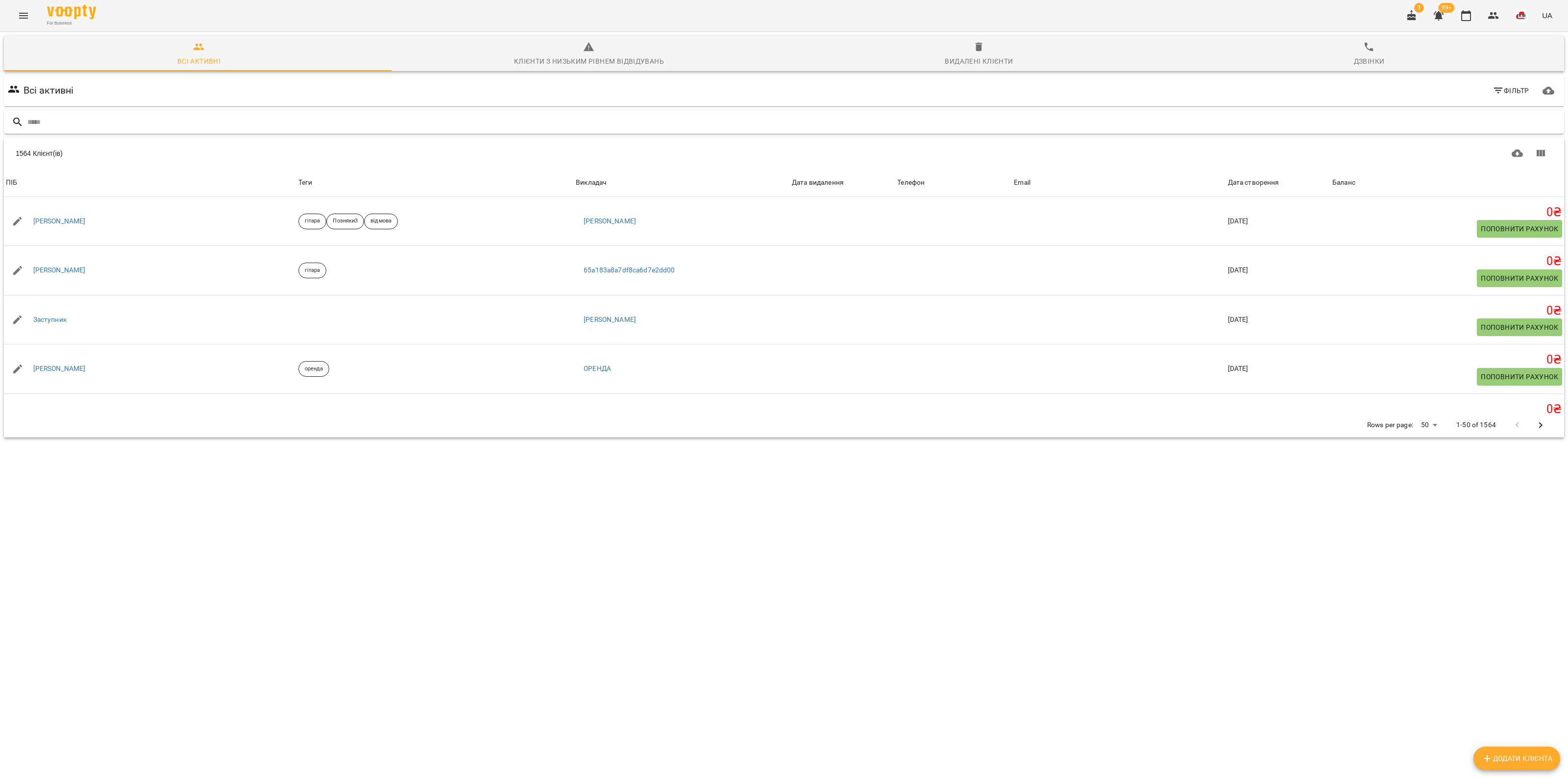
click at [474, 120] on input "text" at bounding box center [794, 122] width 1533 height 16
click at [307, 123] on input "text" at bounding box center [794, 122] width 1533 height 16
click at [250, 438] on div "1564 Клієнт(ів) 1564 Клієнт(ів) [PERSON_NAME] Дата видалення Телефон Email Дата…" at bounding box center [783, 287] width 1560 height 300
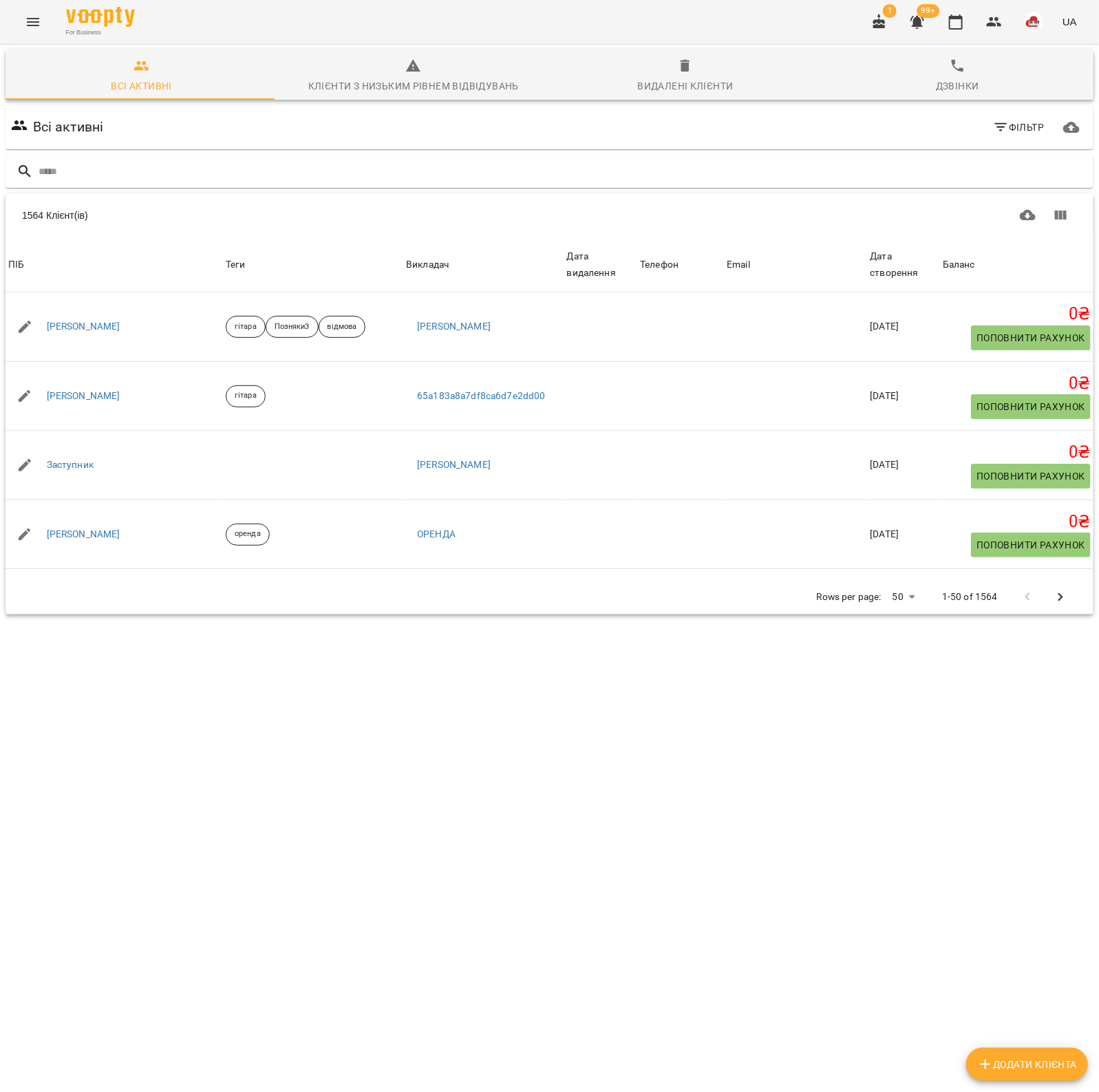
click at [22, 39] on div "For Business 1 99+ UA" at bounding box center [550, 22] width 1099 height 44
click at [34, 8] on button "Menu" at bounding box center [32, 21] width 33 height 33
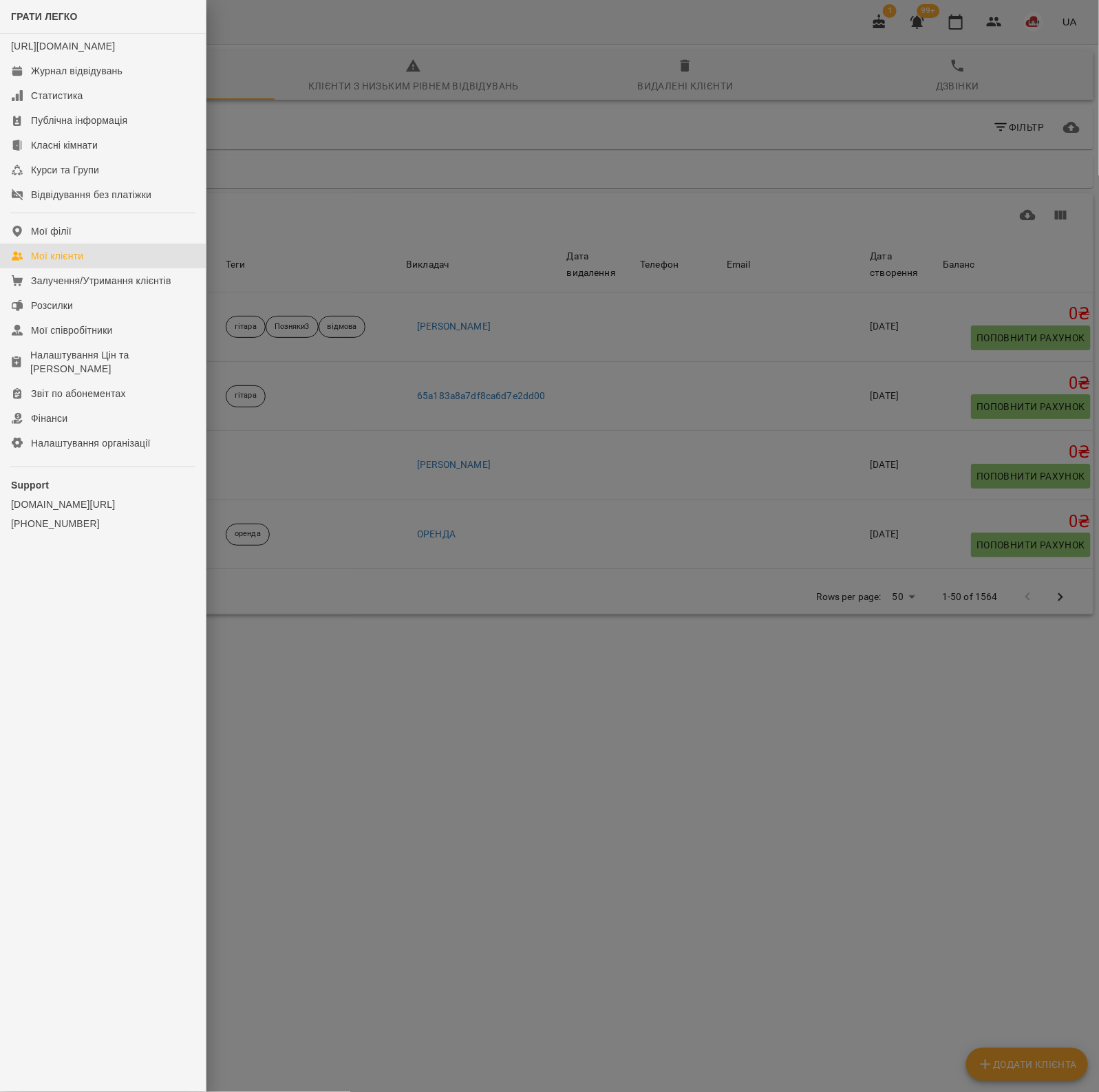
click at [338, 626] on div at bounding box center [550, 546] width 1099 height 1092
